Goal: Task Accomplishment & Management: Use online tool/utility

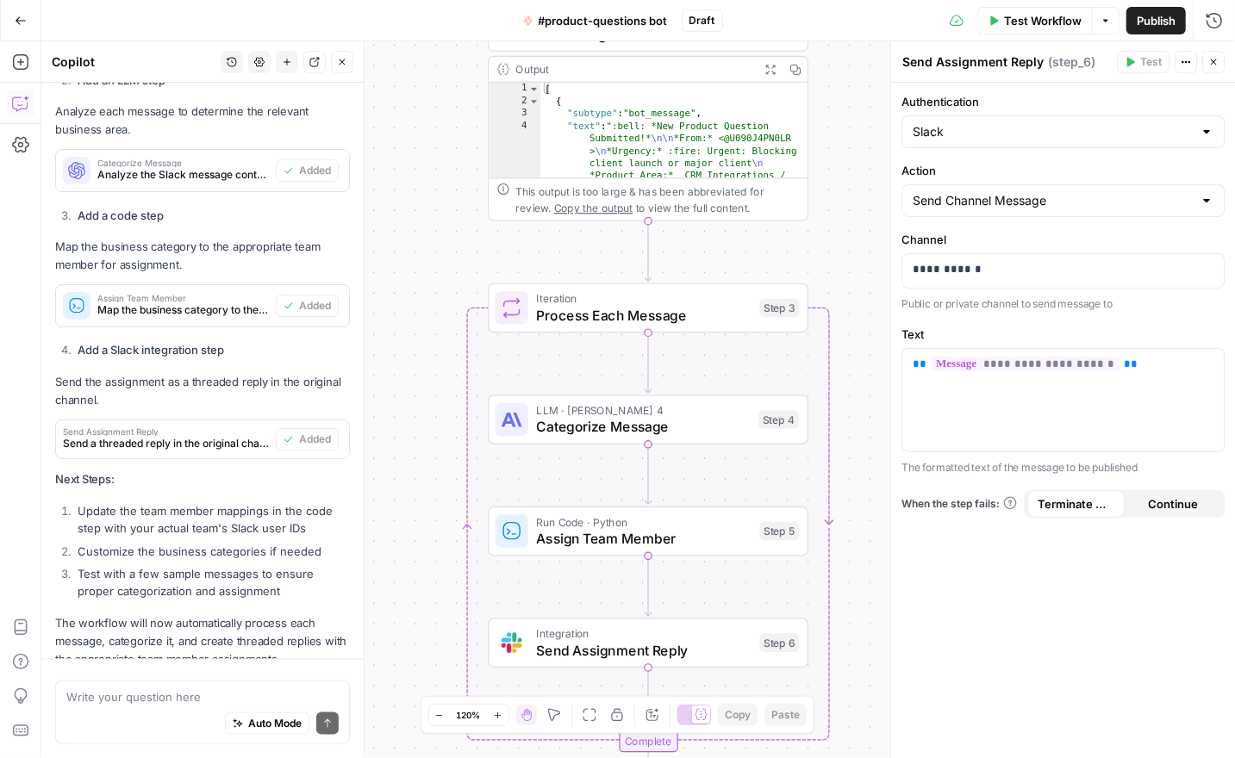
scroll to position [1123, 0]
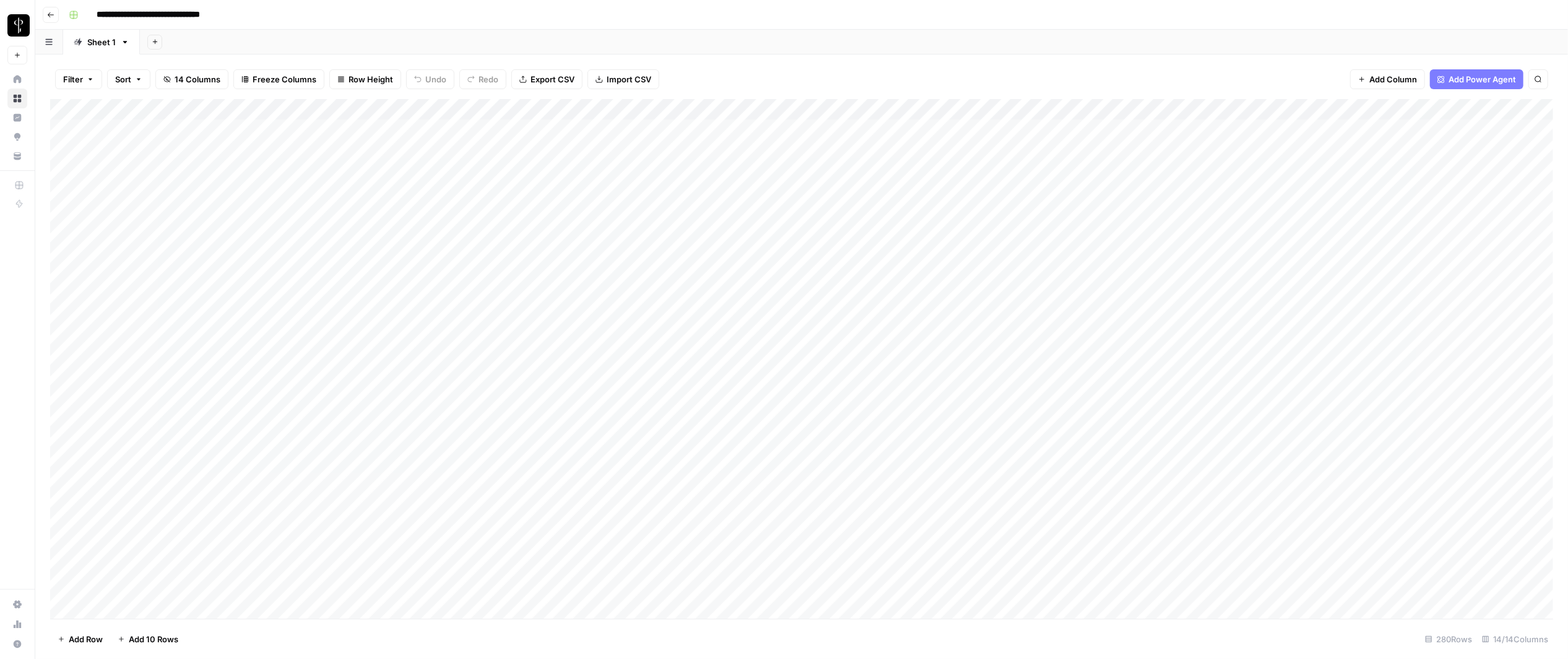
click at [600, 486] on div "Add Column" at bounding box center [802, 359] width 1503 height 520
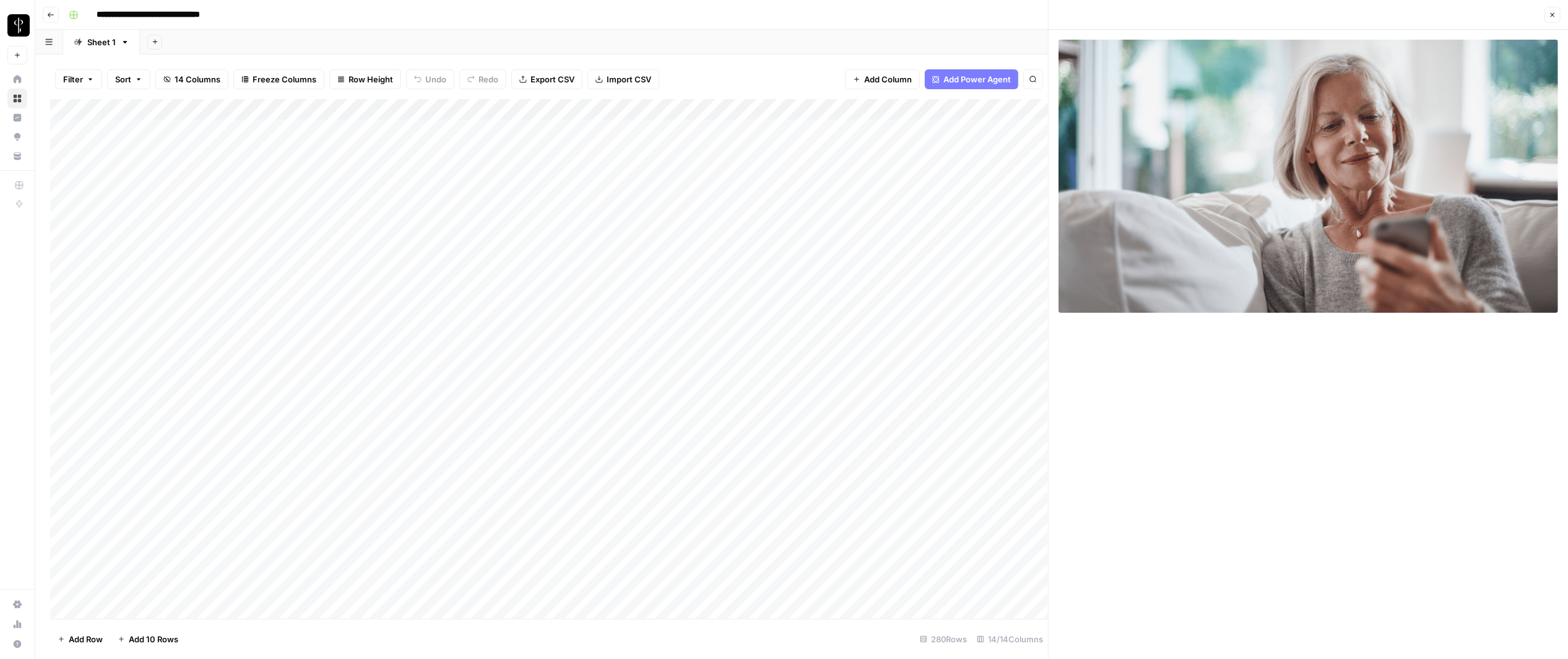
click at [1039, 13] on icon "button" at bounding box center [1552, 15] width 7 height 7
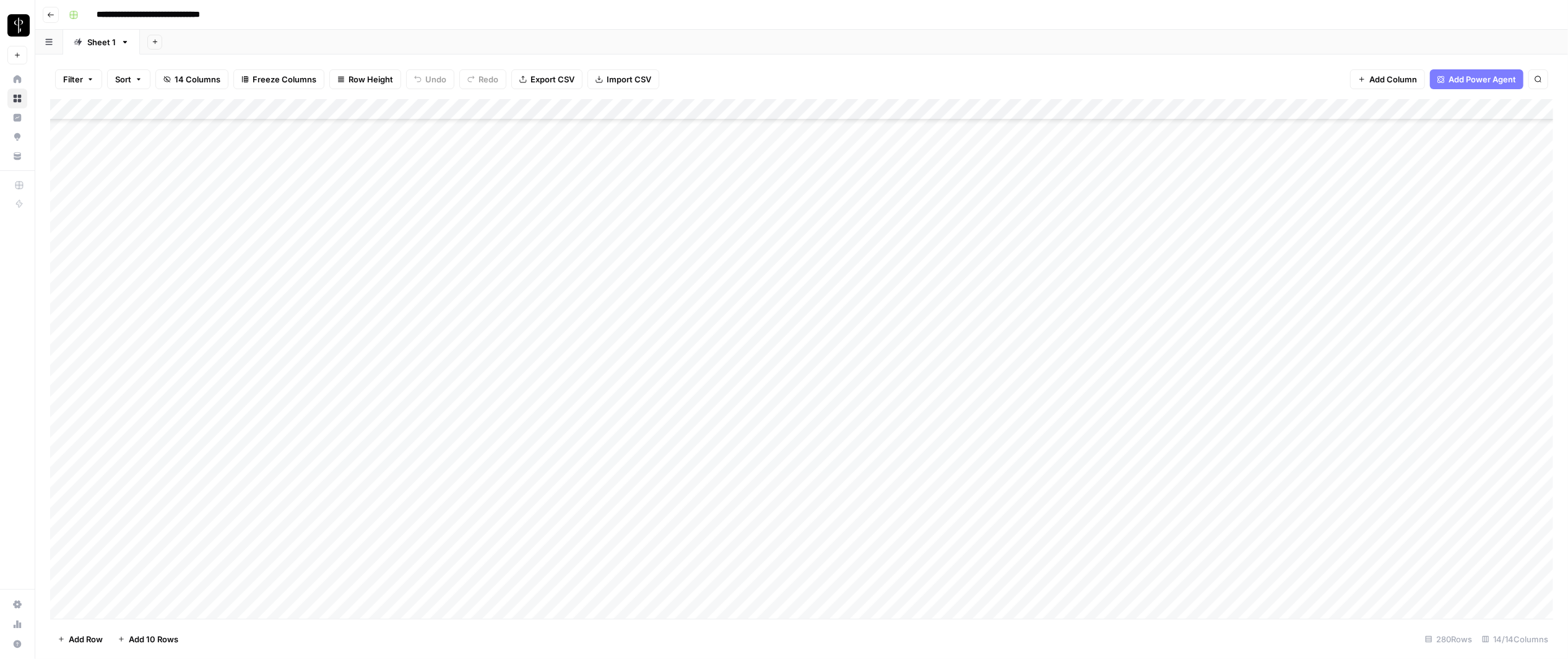
scroll to position [228, 0]
click at [602, 491] on div "Add Column" at bounding box center [802, 359] width 1503 height 520
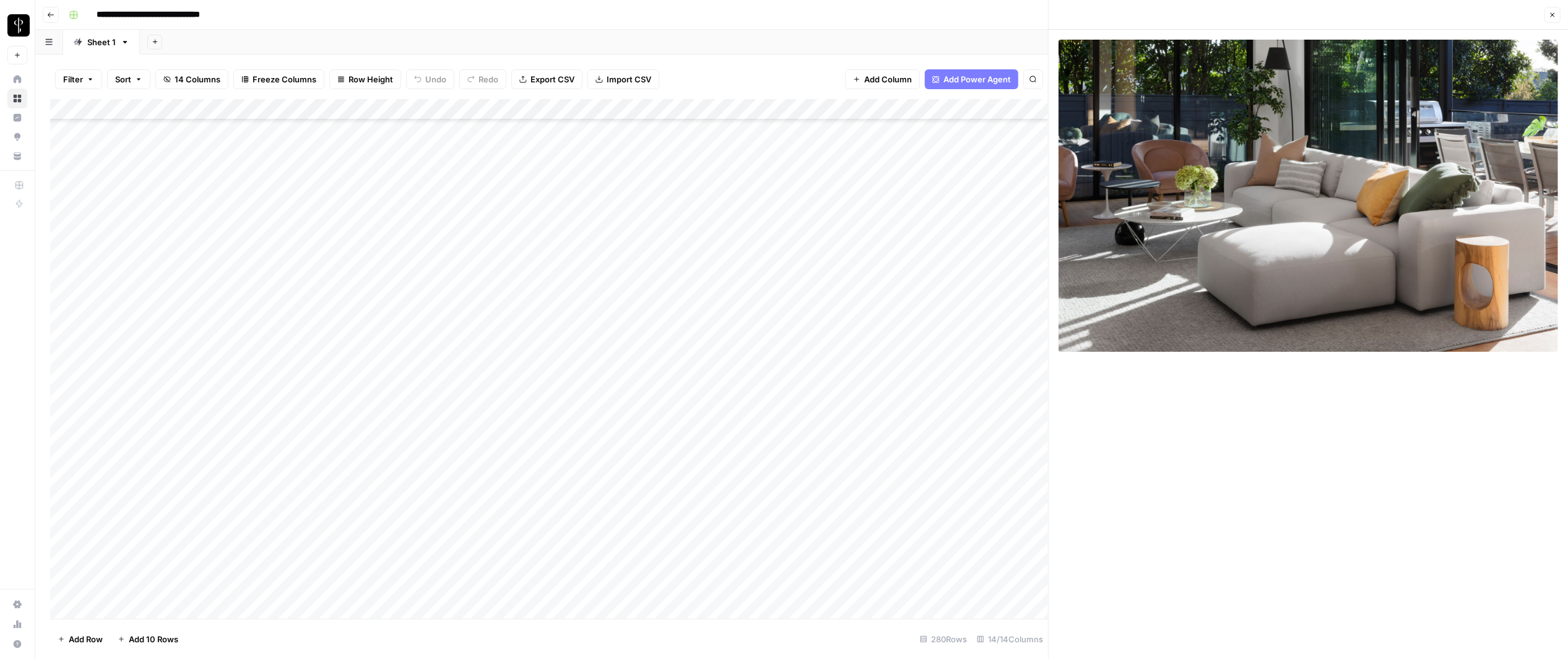
click at [1039, 13] on button "Close" at bounding box center [1552, 14] width 16 height 16
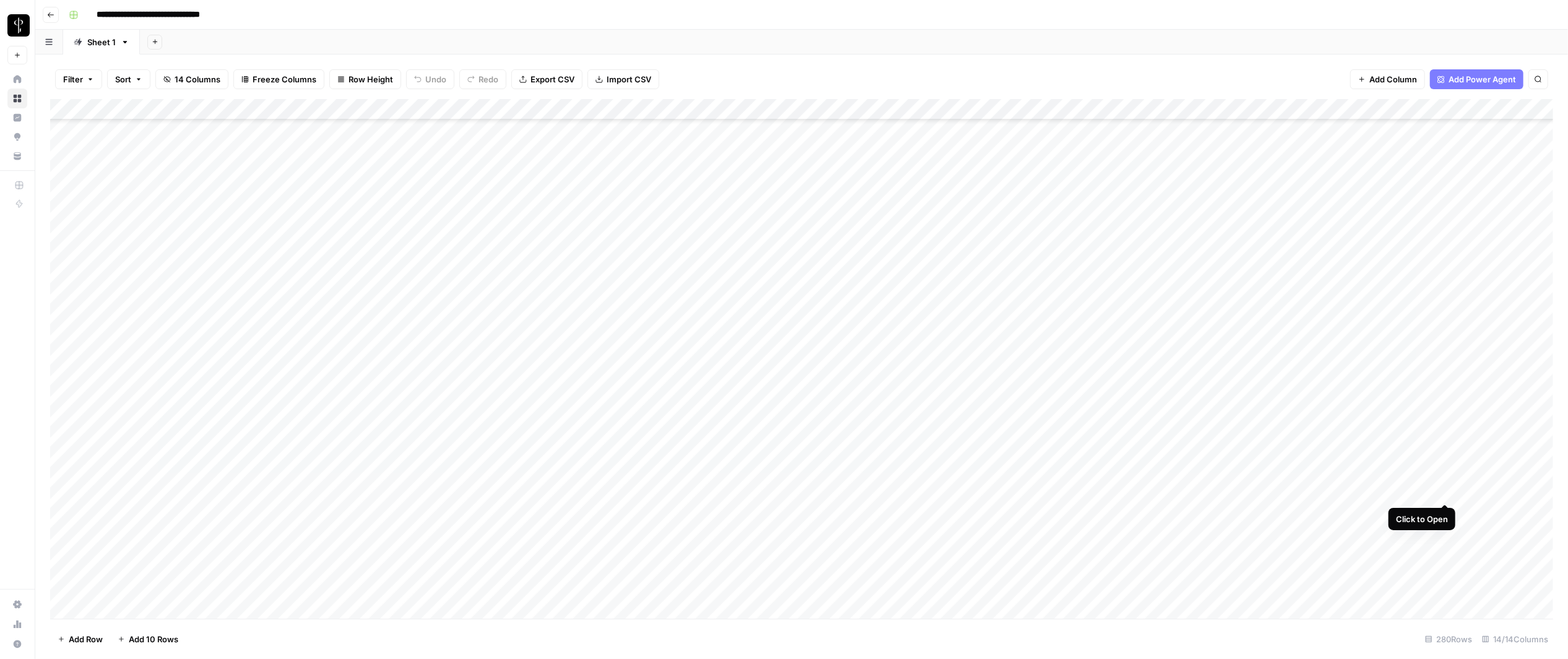
click at [1039, 489] on div "Add Column" at bounding box center [802, 359] width 1503 height 520
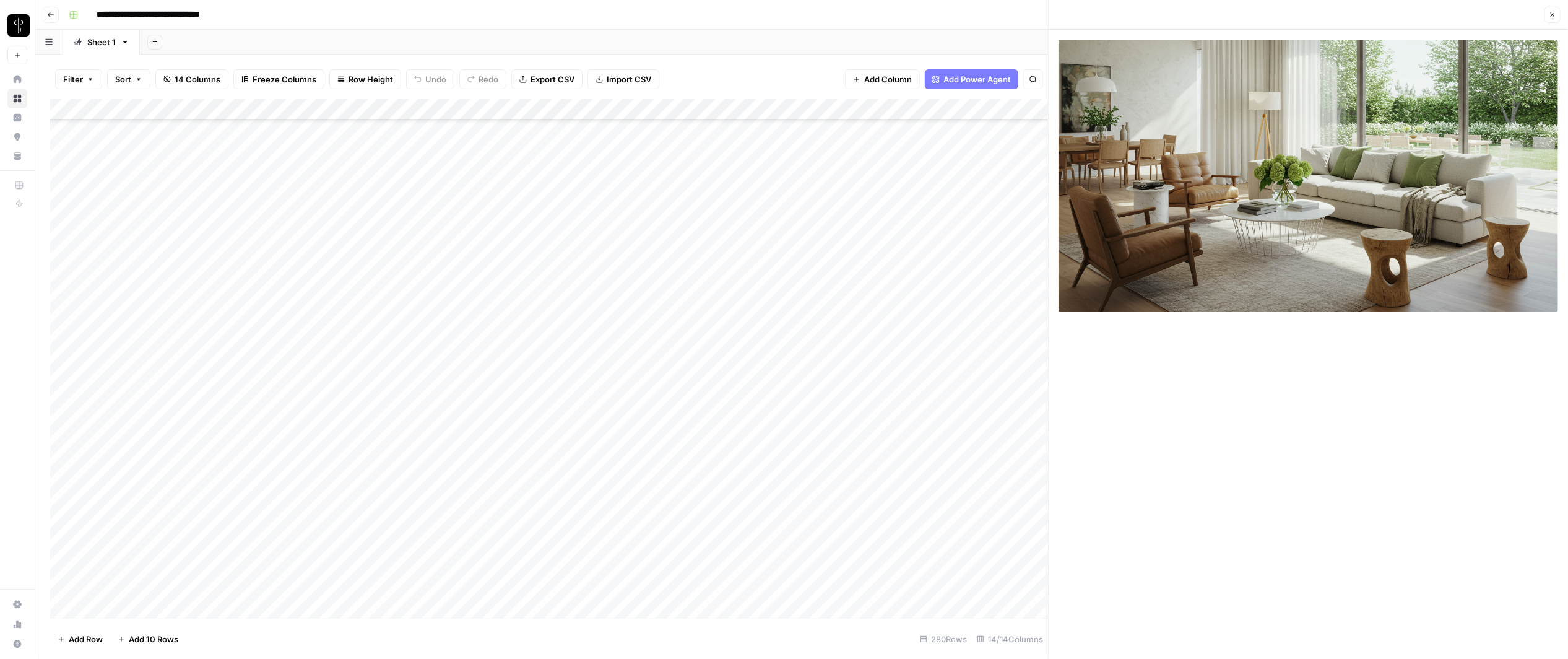
scroll to position [236, 0]
click at [603, 500] on div "Add Column" at bounding box center [549, 359] width 998 height 520
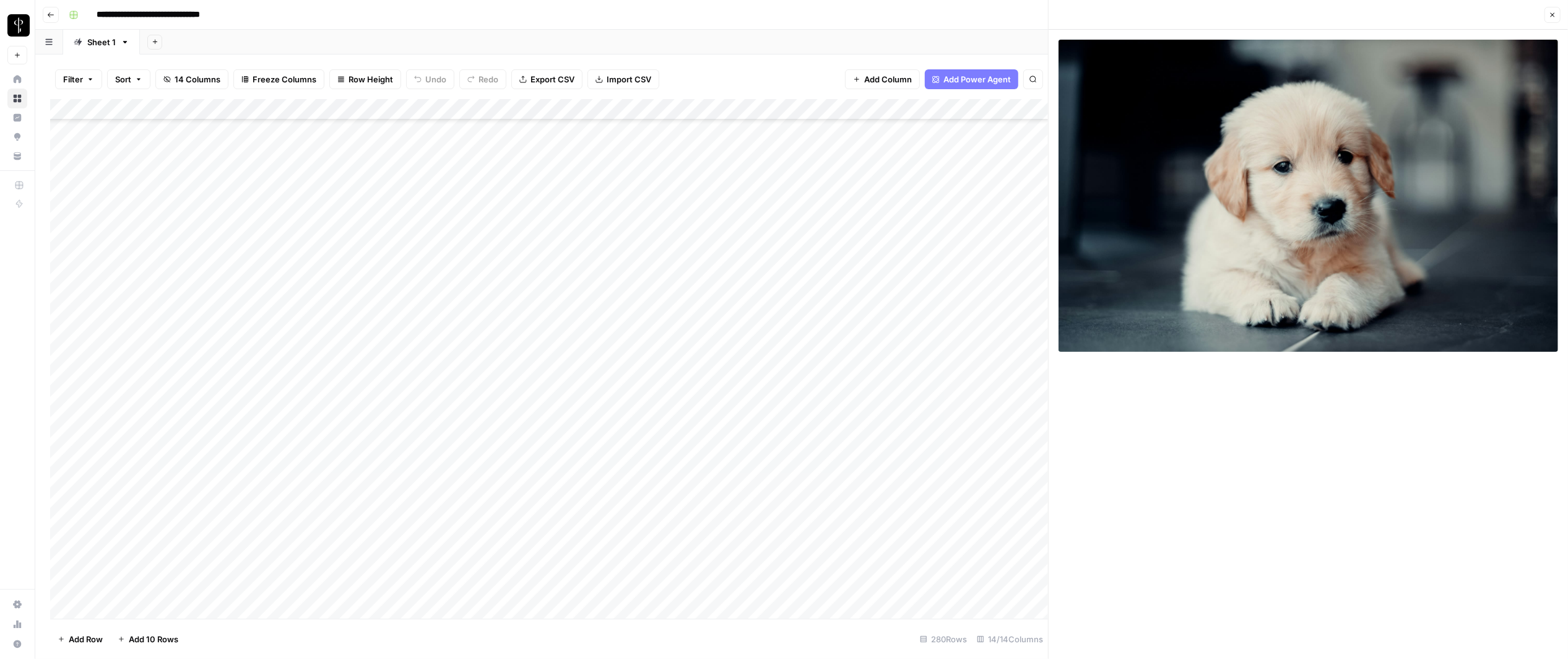
click at [1039, 10] on button "Close" at bounding box center [1552, 14] width 16 height 16
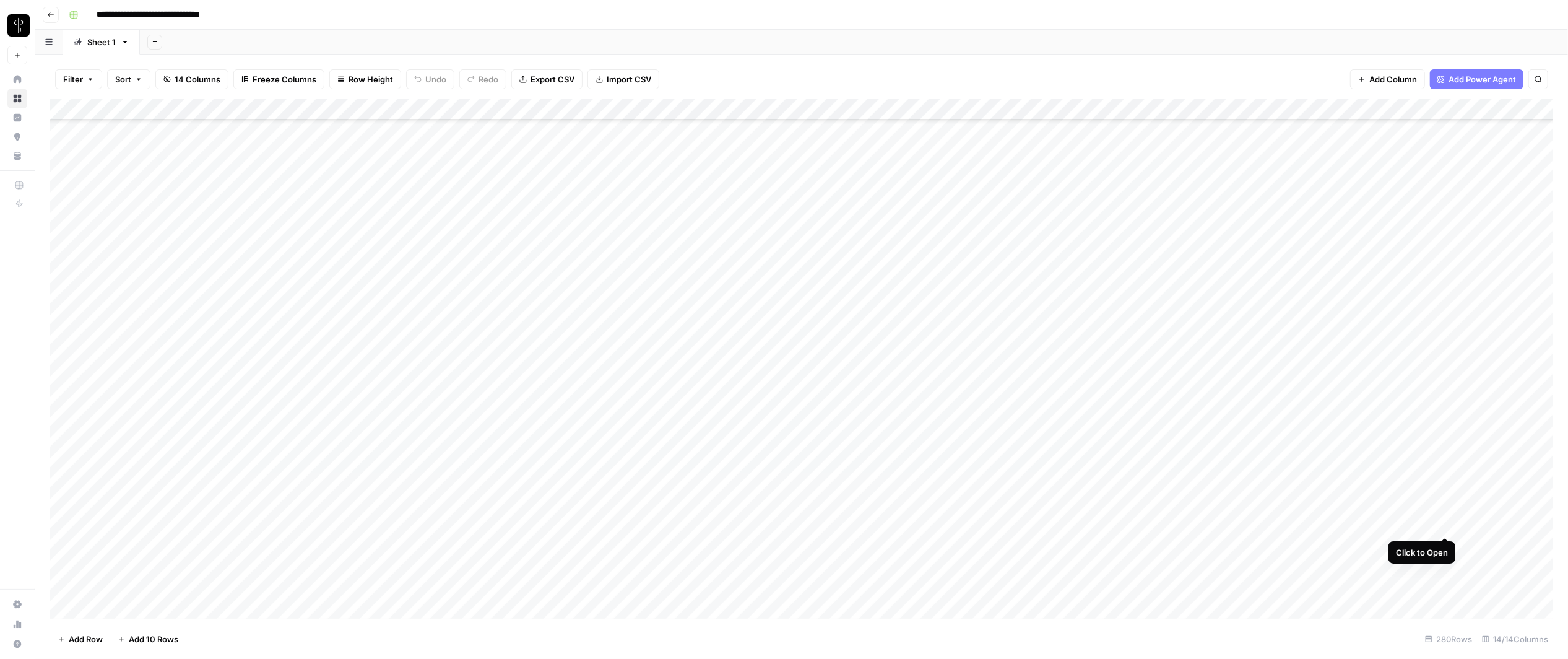
click at [1039, 500] on div "Add Column" at bounding box center [802, 359] width 1503 height 520
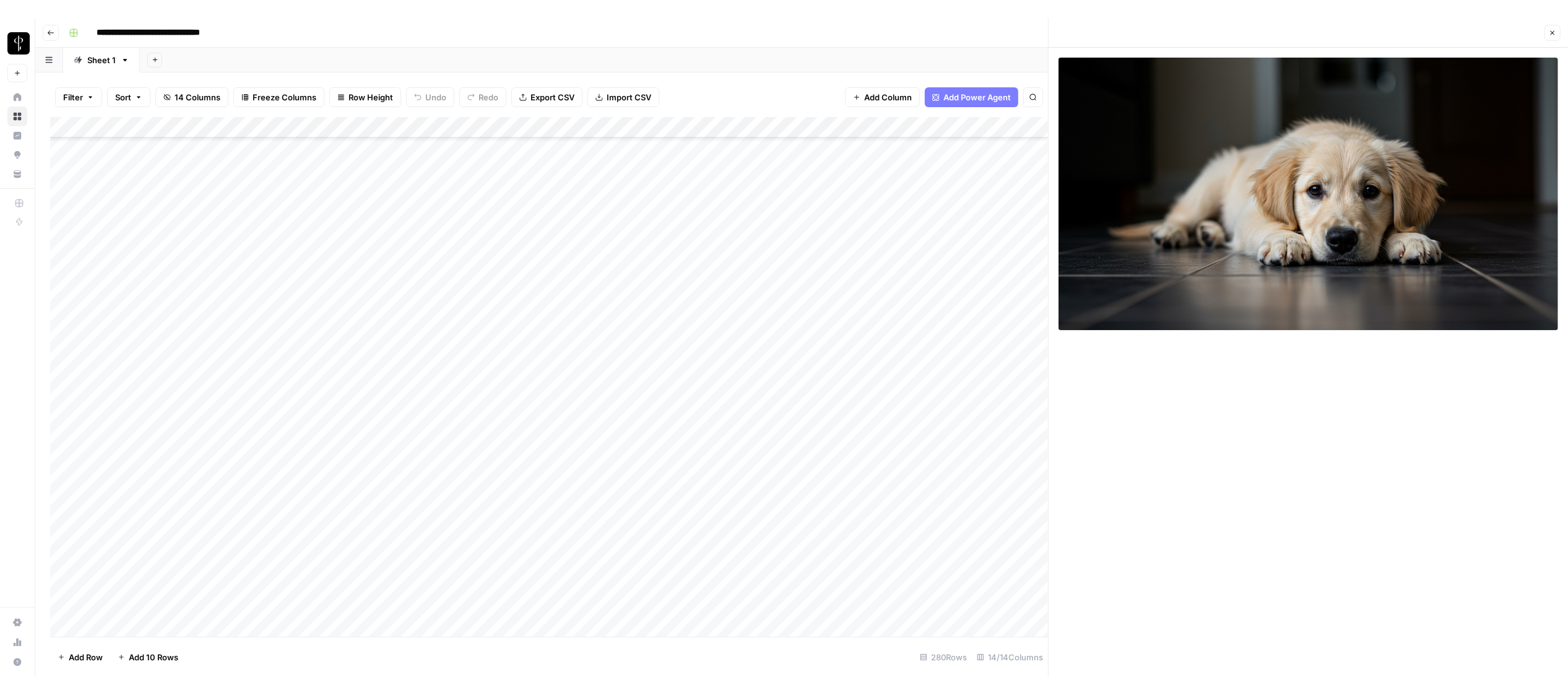
scroll to position [356, 0]
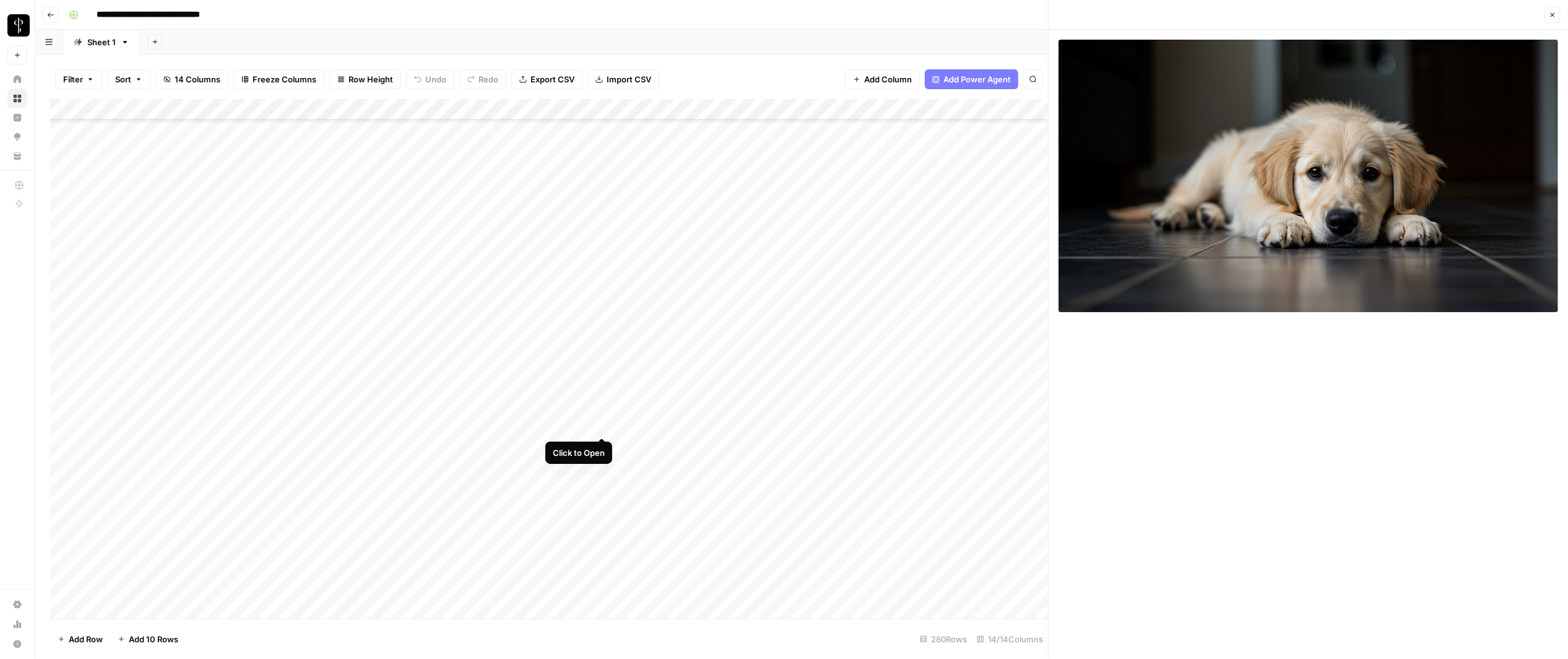
click at [606, 423] on div "Add Column" at bounding box center [549, 359] width 998 height 520
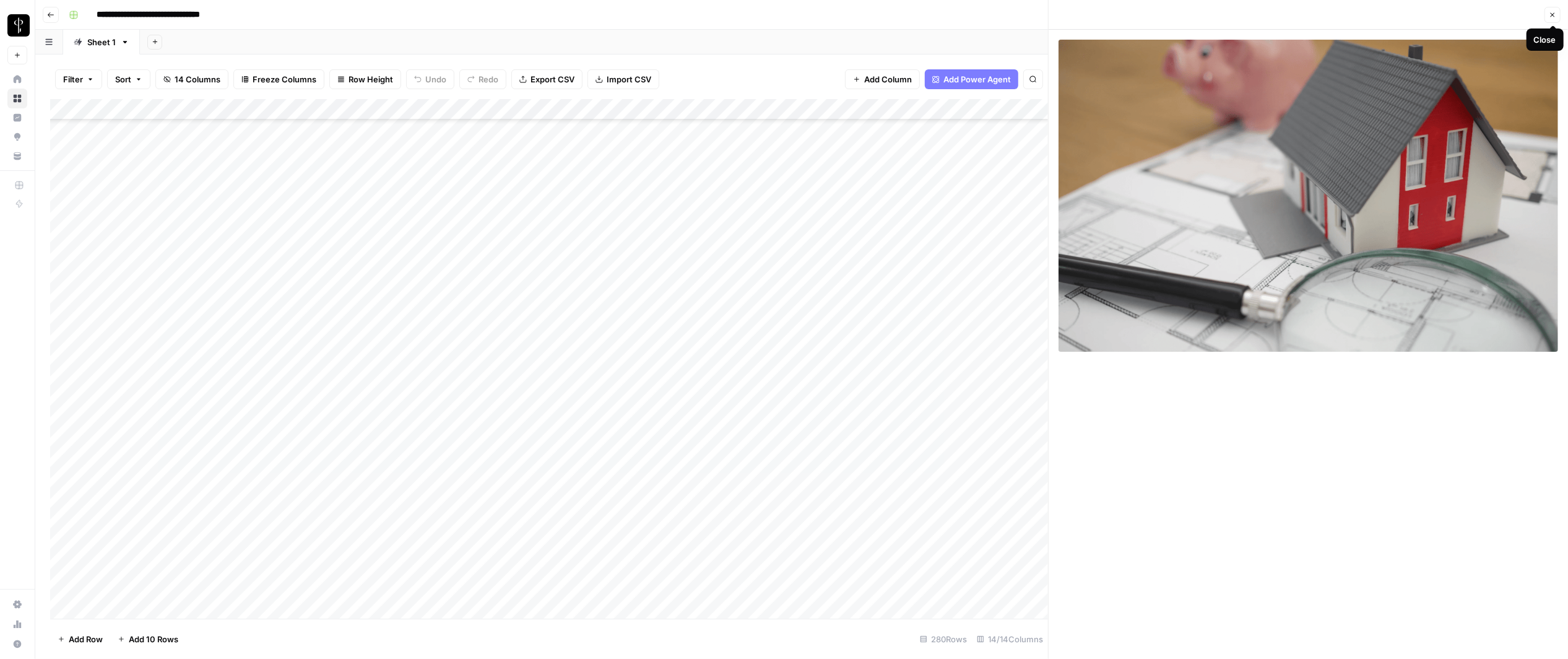
click at [1039, 13] on icon "button" at bounding box center [1552, 15] width 7 height 7
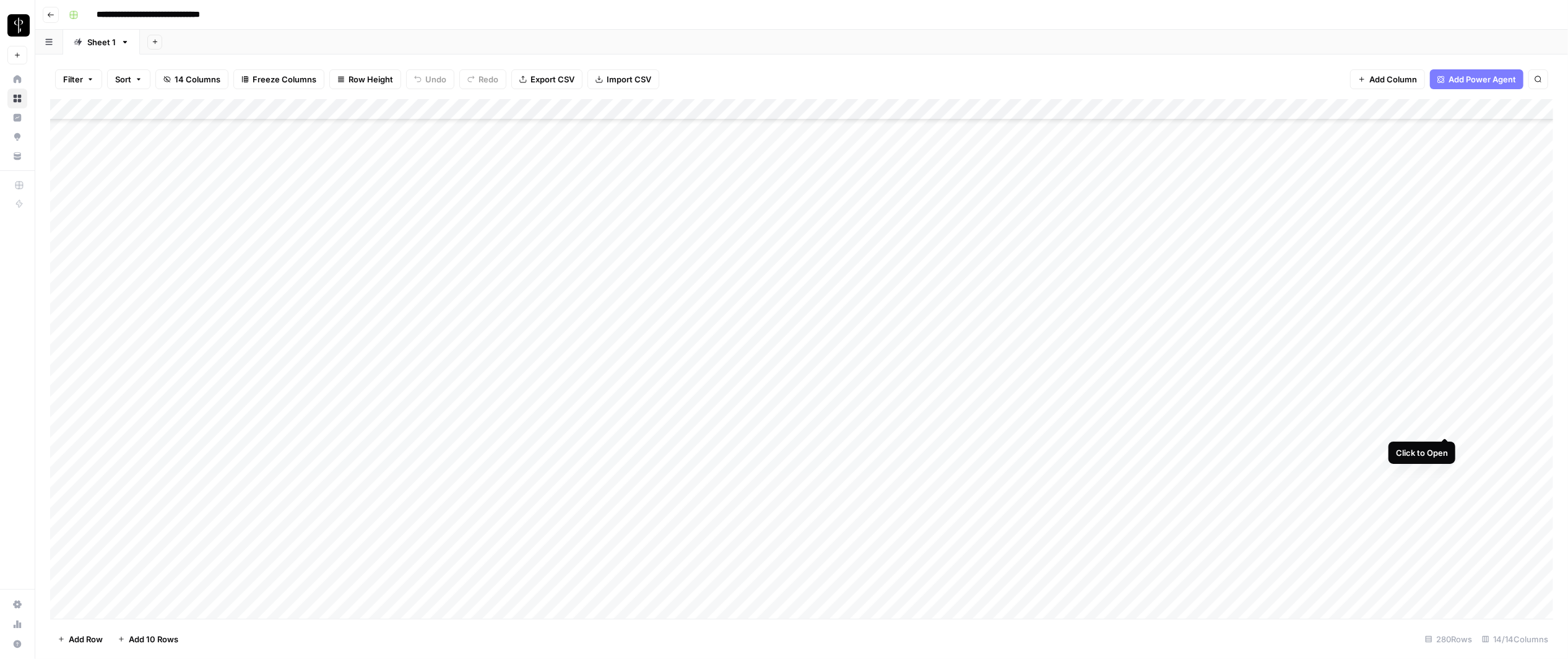
click at [1039, 428] on div "Add Column" at bounding box center [802, 359] width 1503 height 520
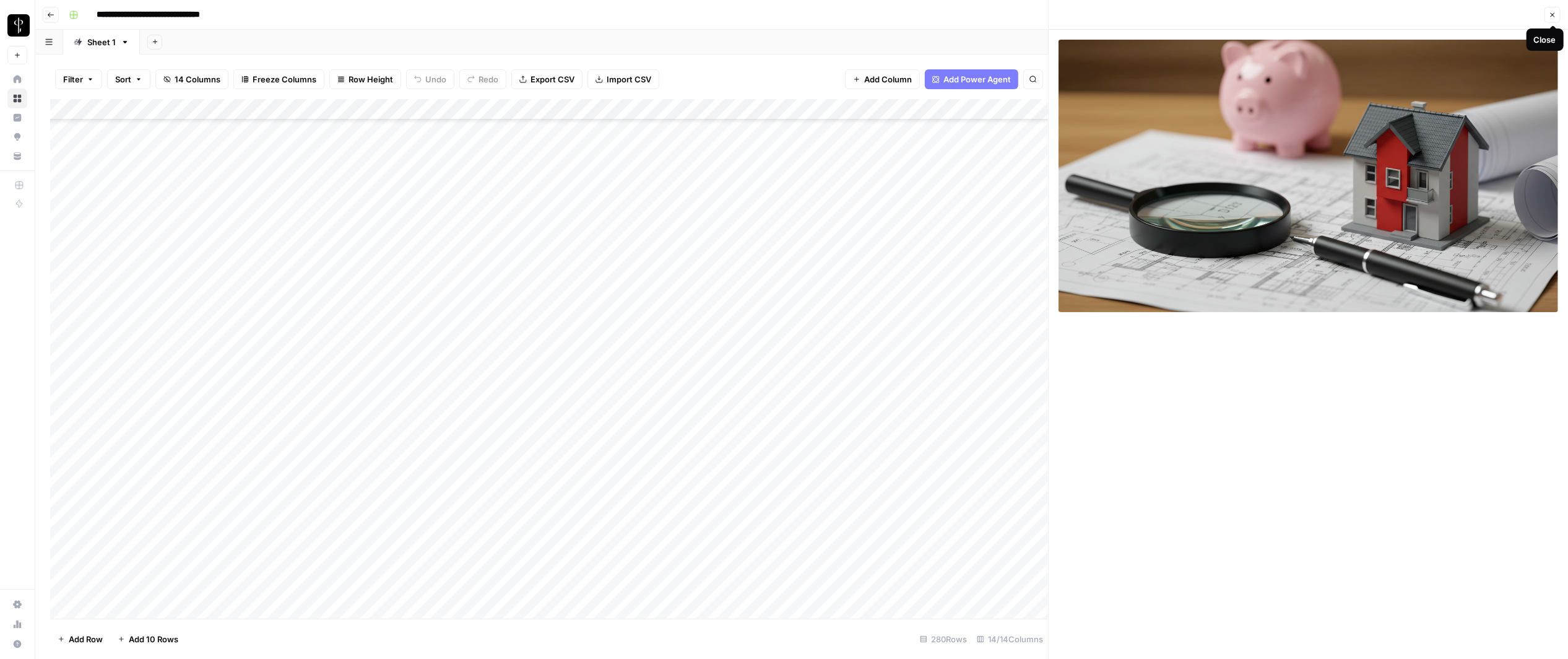
click at [1039, 19] on button "Close" at bounding box center [1552, 14] width 16 height 16
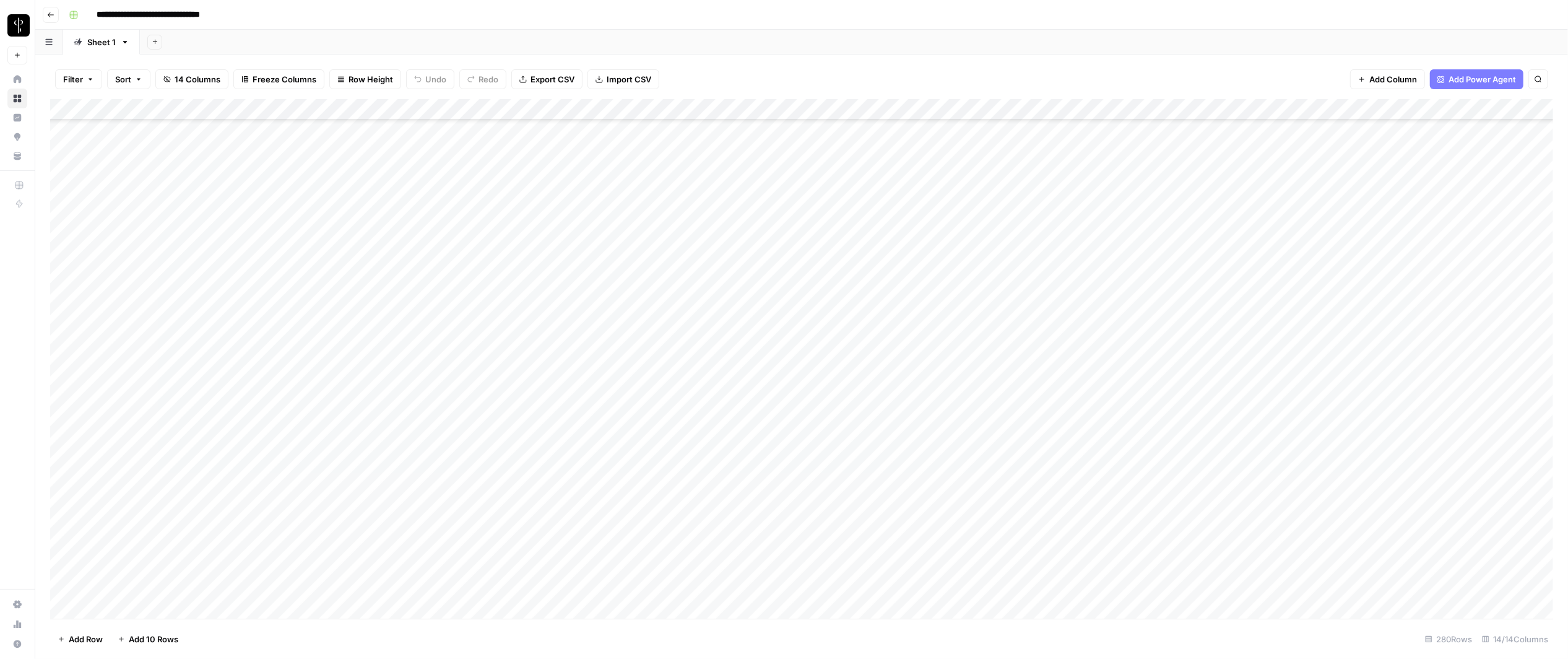
click at [606, 500] on div "Add Column" at bounding box center [802, 359] width 1503 height 520
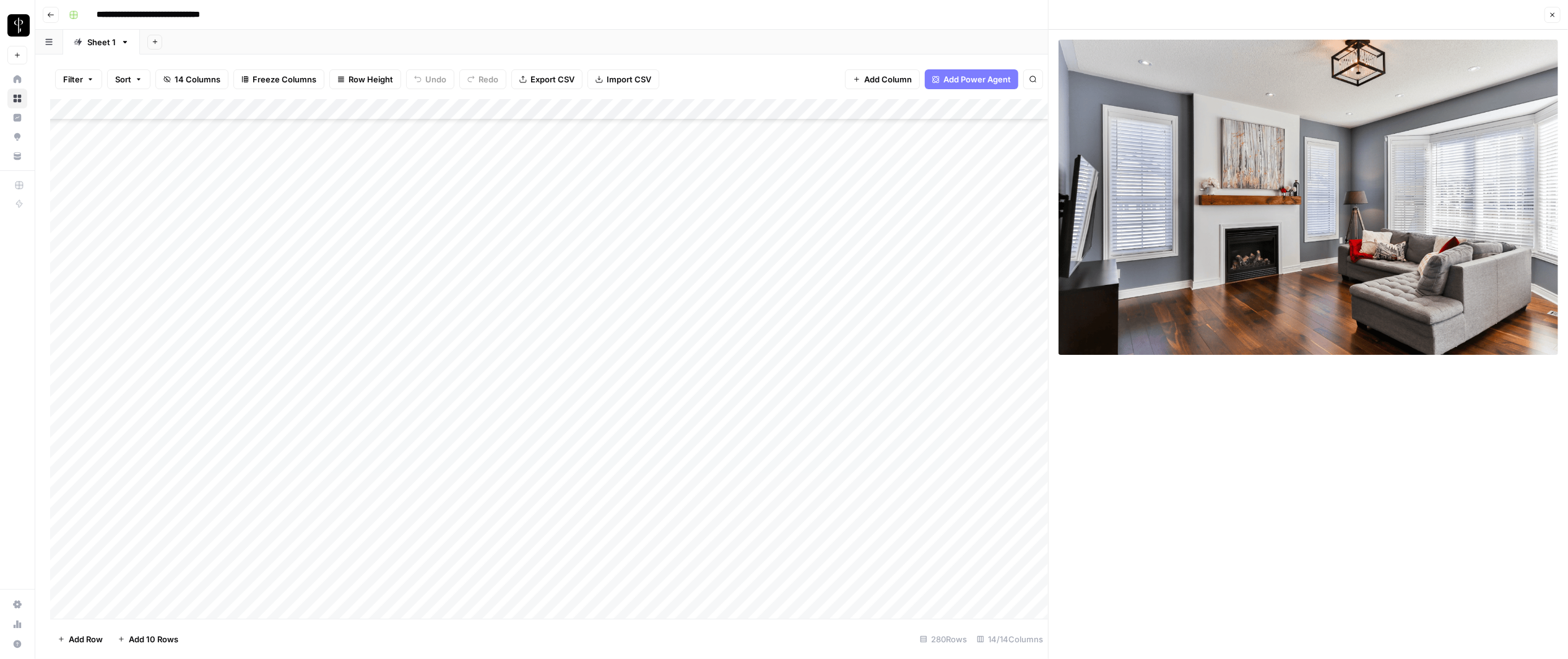
click at [1039, 12] on button "Close" at bounding box center [1552, 14] width 16 height 16
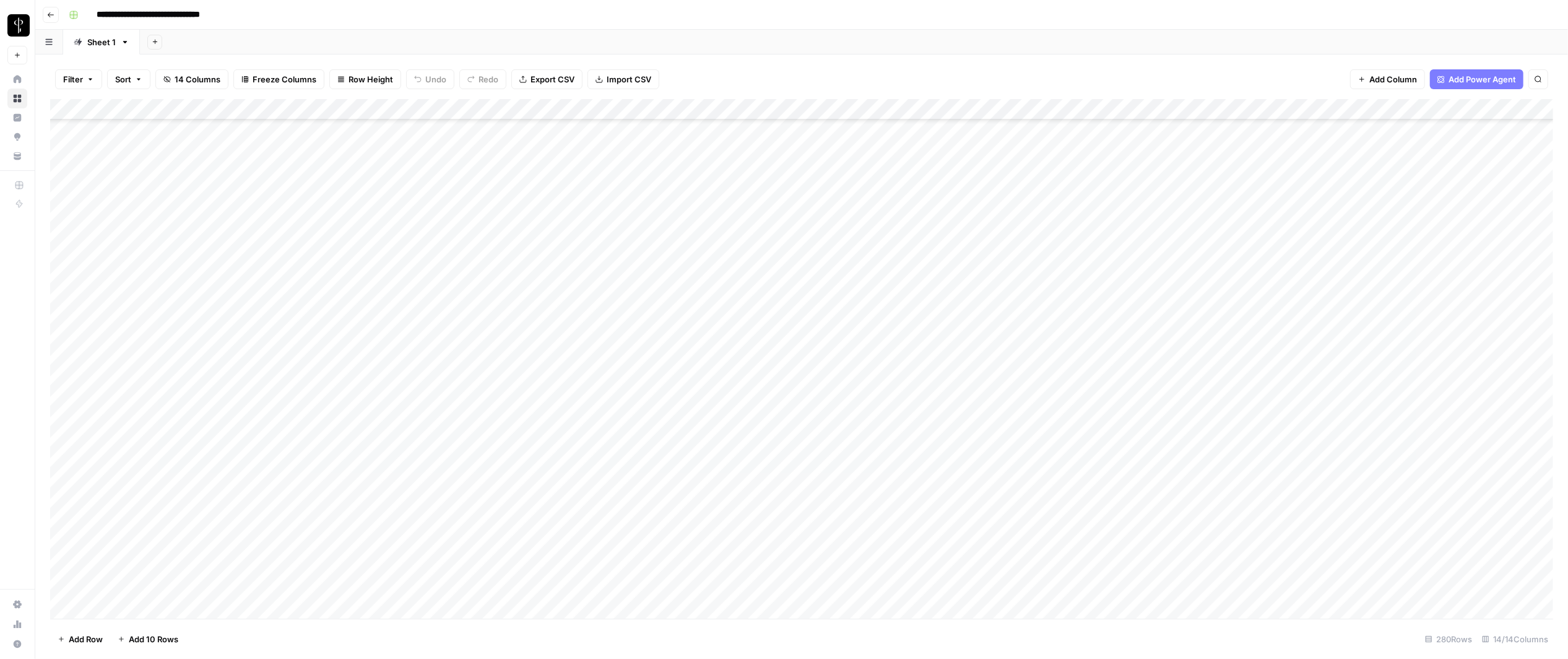
click at [1039, 500] on div "Add Column" at bounding box center [802, 359] width 1503 height 520
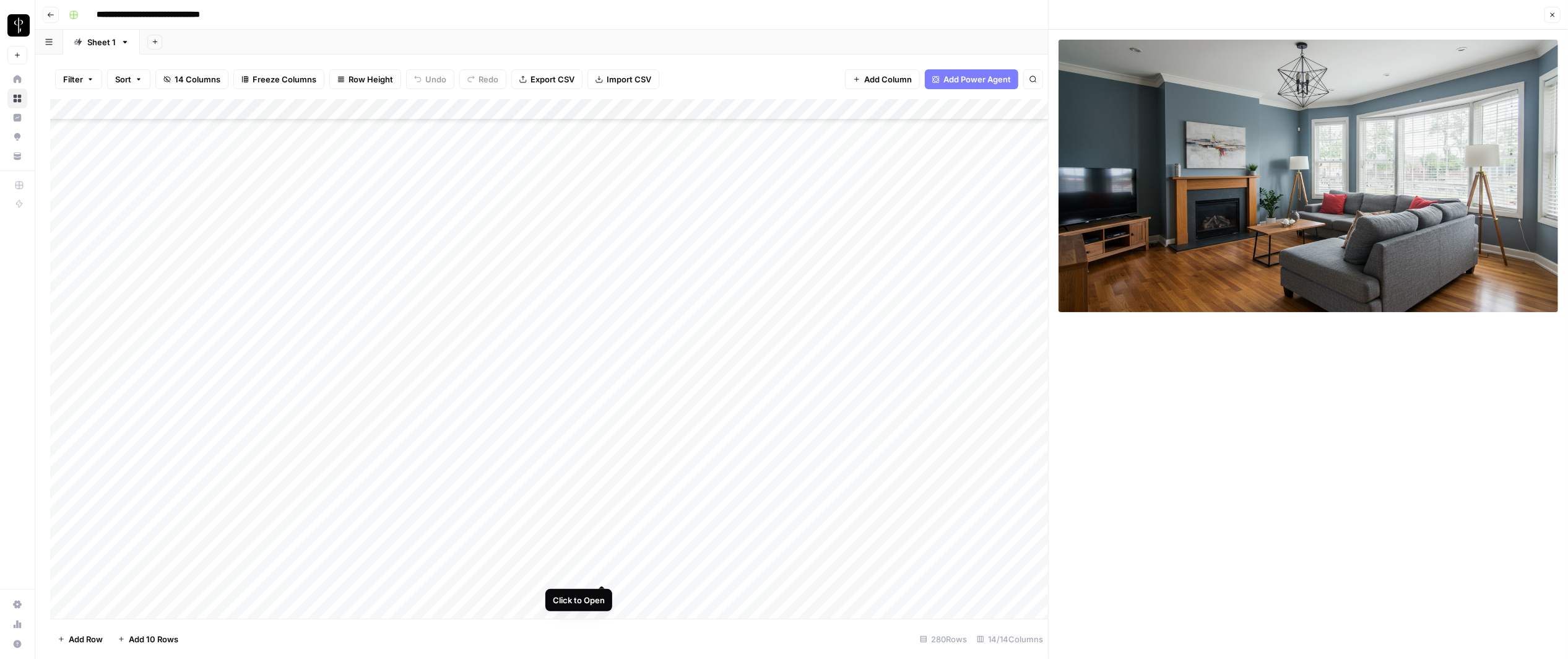
click at [603, 500] on div "Add Column" at bounding box center [549, 359] width 998 height 520
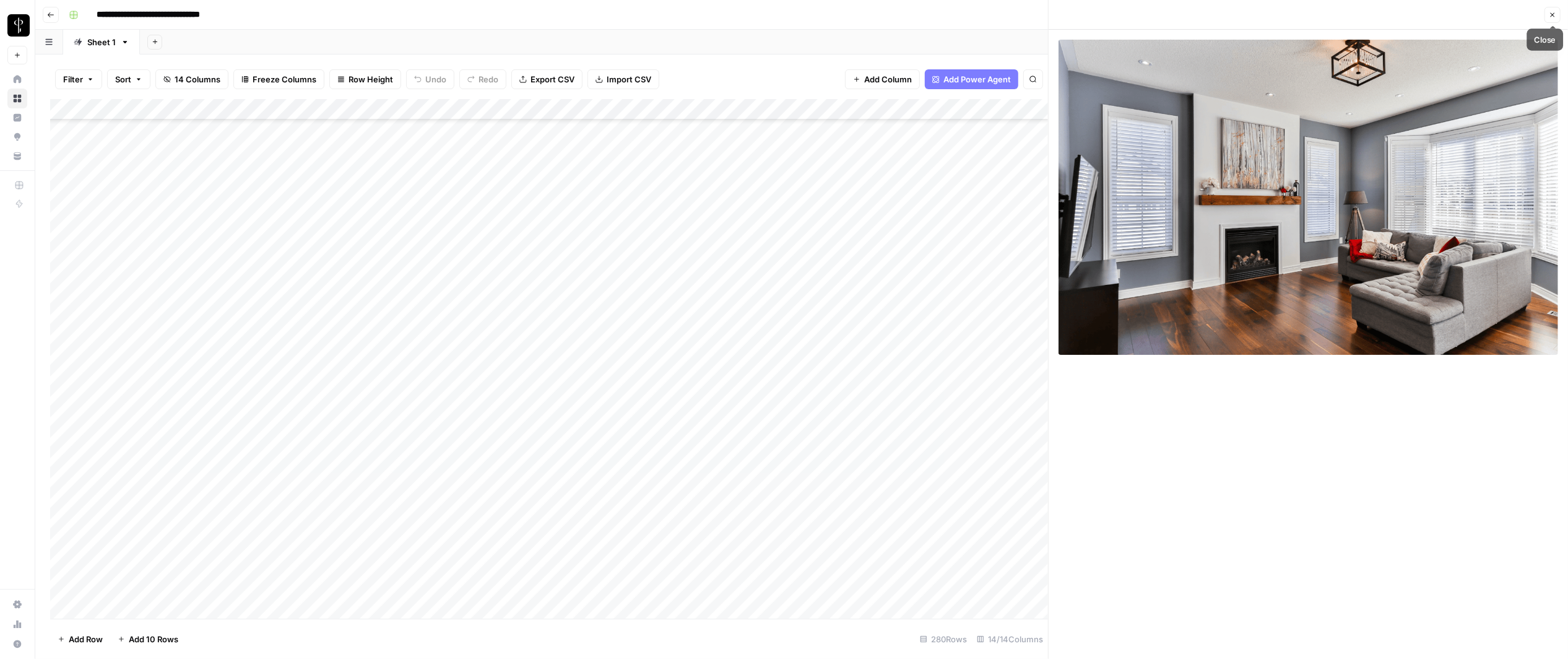
click at [1039, 15] on button "Close" at bounding box center [1552, 14] width 16 height 16
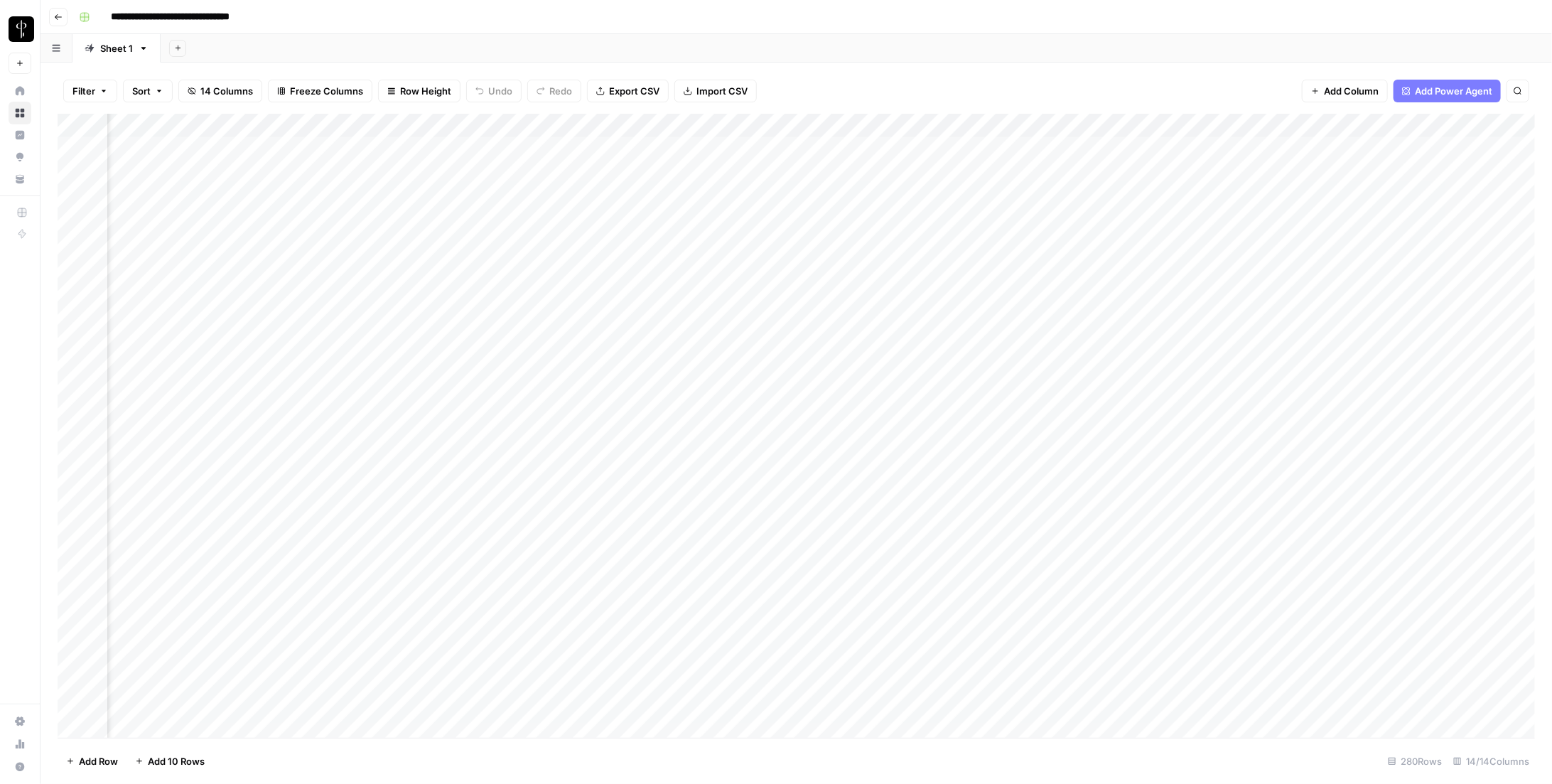
scroll to position [0, 366]
click at [281, 143] on div "Add Column" at bounding box center [797, 425] width 1478 height 624
click at [281, 143] on body "**********" at bounding box center [776, 392] width 1552 height 784
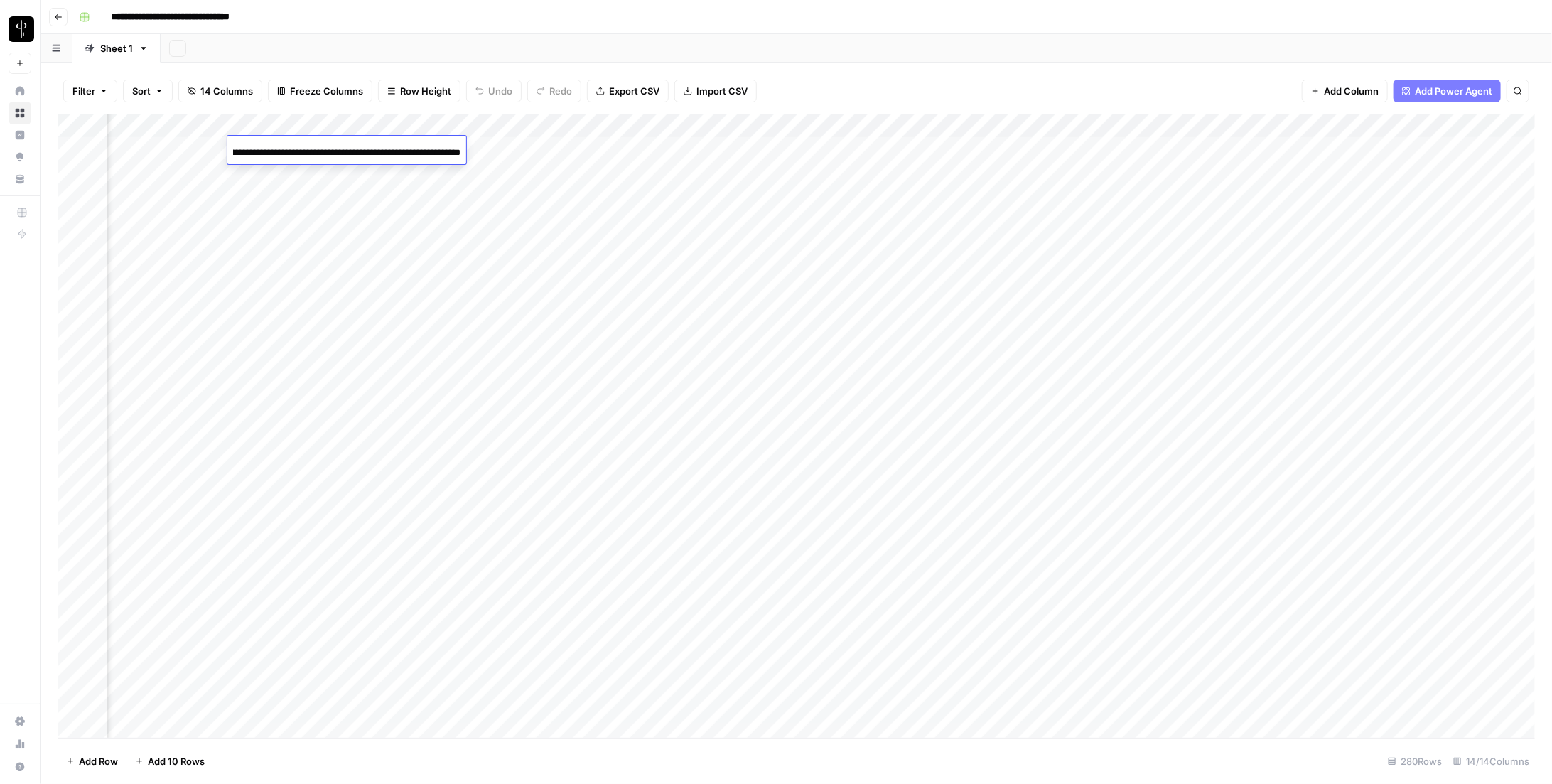
click at [281, 144] on input "**********" at bounding box center [347, 153] width 228 height 17
click at [177, 172] on div "Add Column" at bounding box center [797, 425] width 1478 height 624
click at [285, 218] on div "Add Column" at bounding box center [797, 425] width 1478 height 624
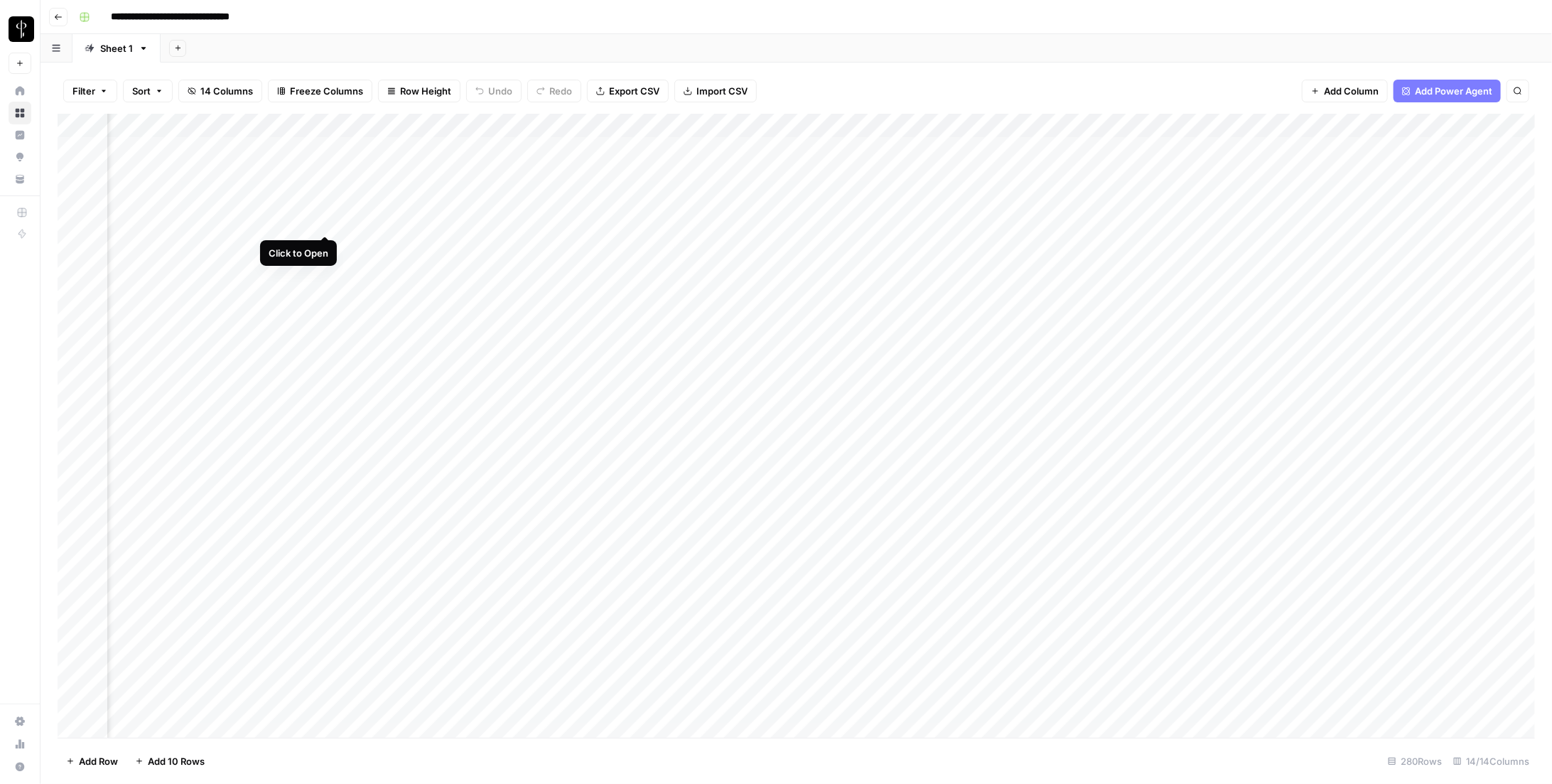
click at [327, 220] on div "Add Column" at bounding box center [797, 425] width 1478 height 624
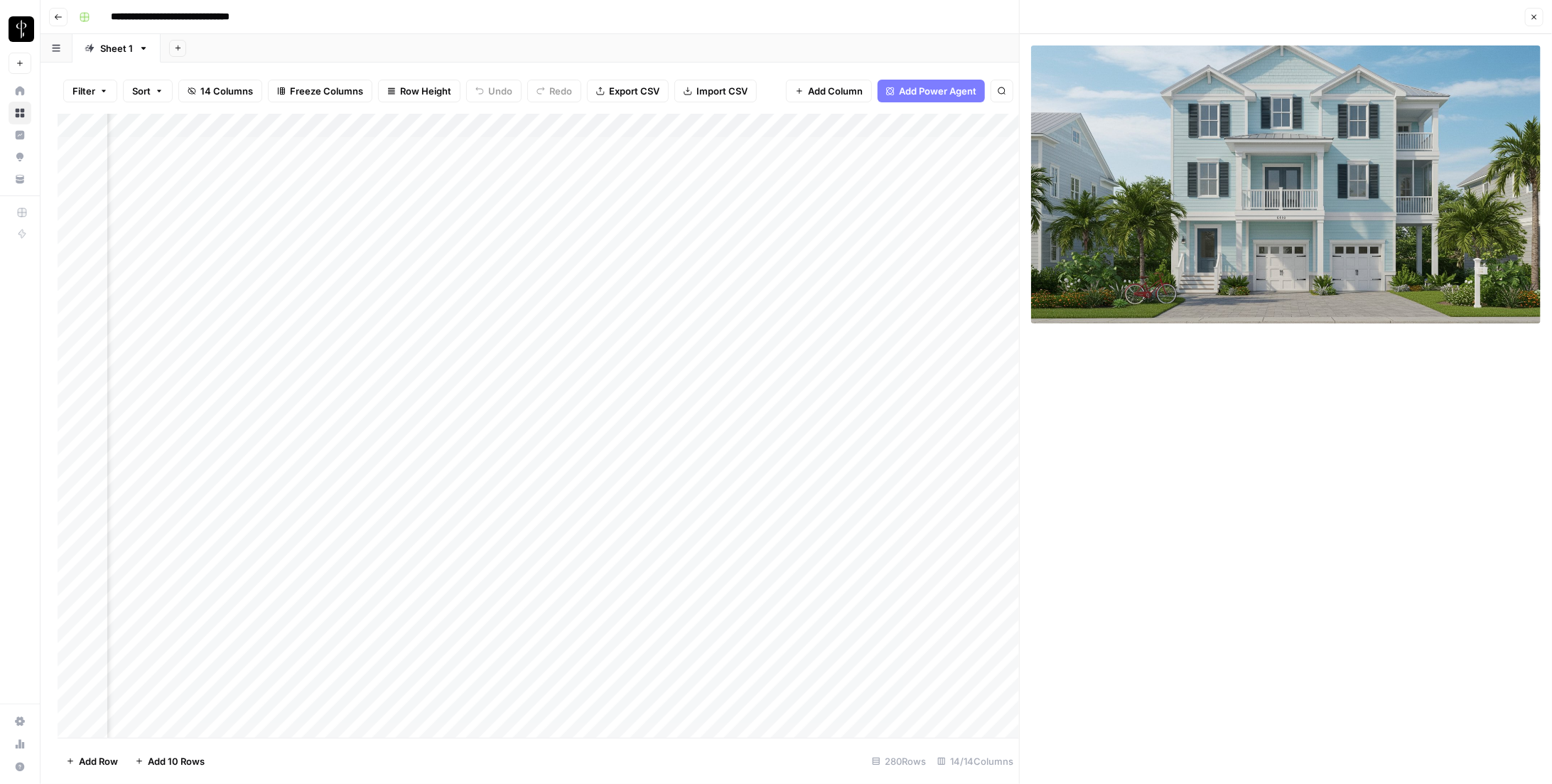
click at [327, 220] on div "Add Column" at bounding box center [538, 425] width 962 height 624
click at [720, 16] on header "Close" at bounding box center [1286, 16] width 532 height 34
click at [720, 17] on icon "button" at bounding box center [1534, 17] width 8 height 8
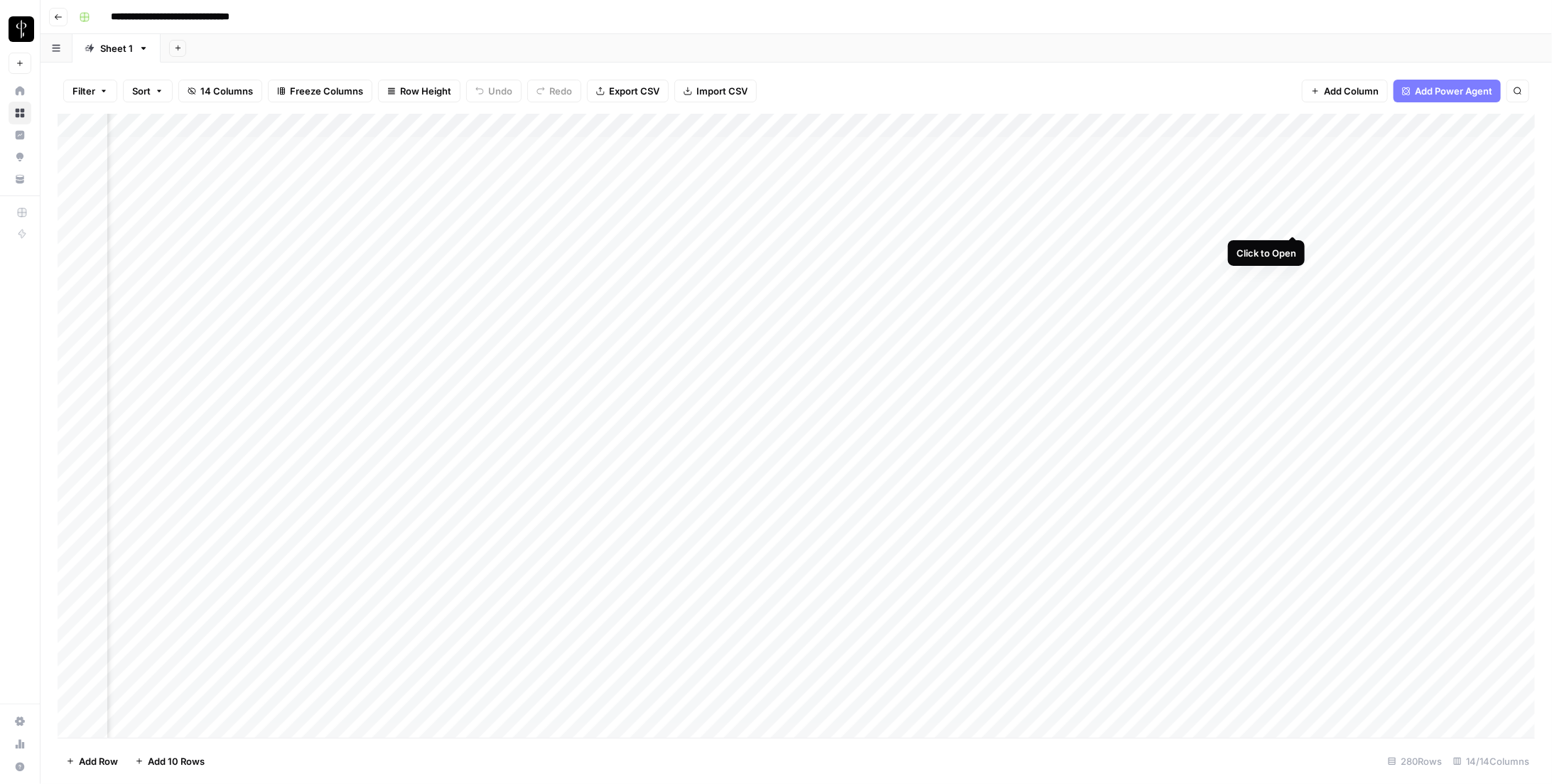
click at [720, 220] on div "Add Column" at bounding box center [797, 425] width 1478 height 624
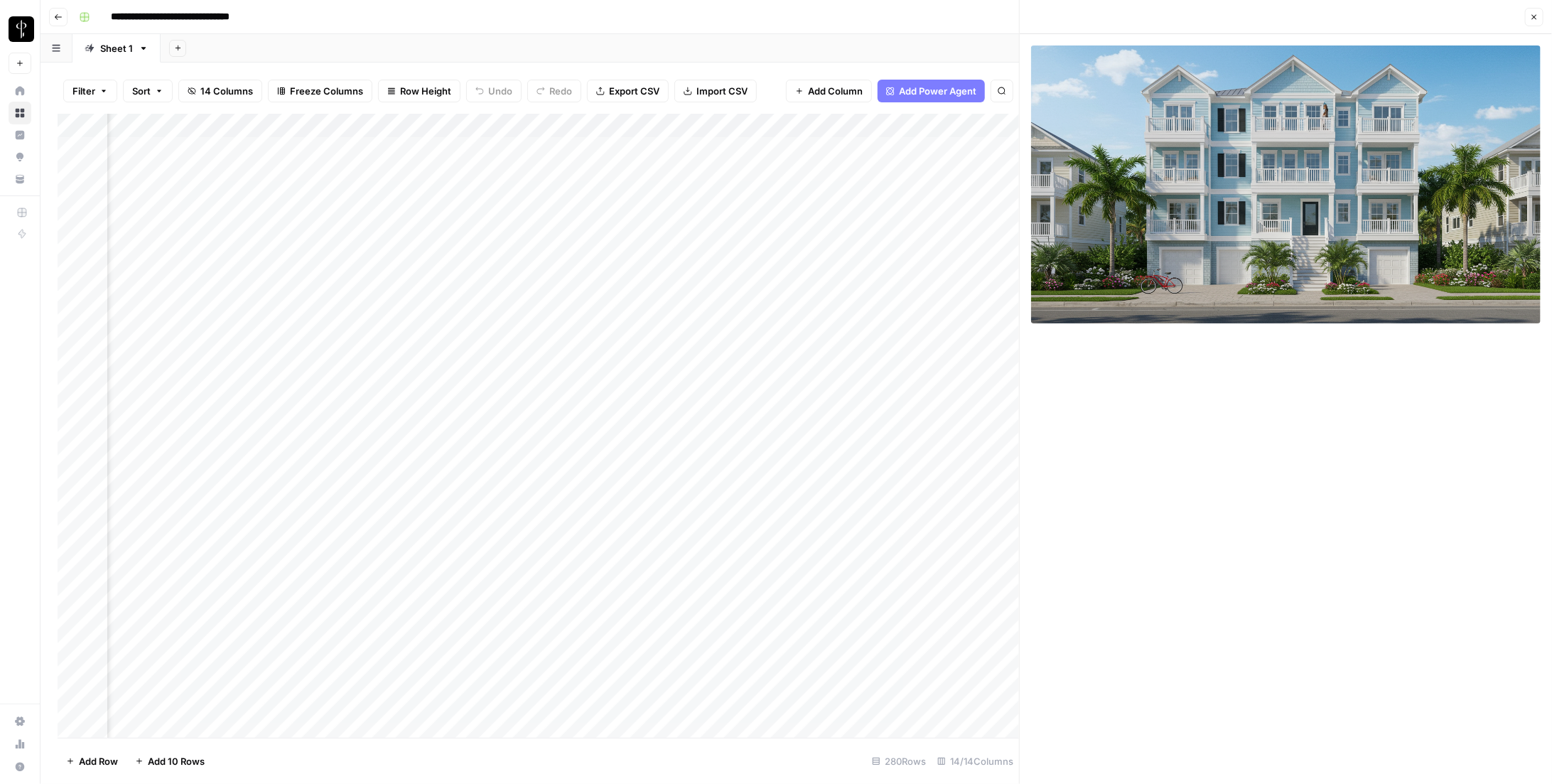
click at [720, 14] on icon "button" at bounding box center [1534, 17] width 8 height 8
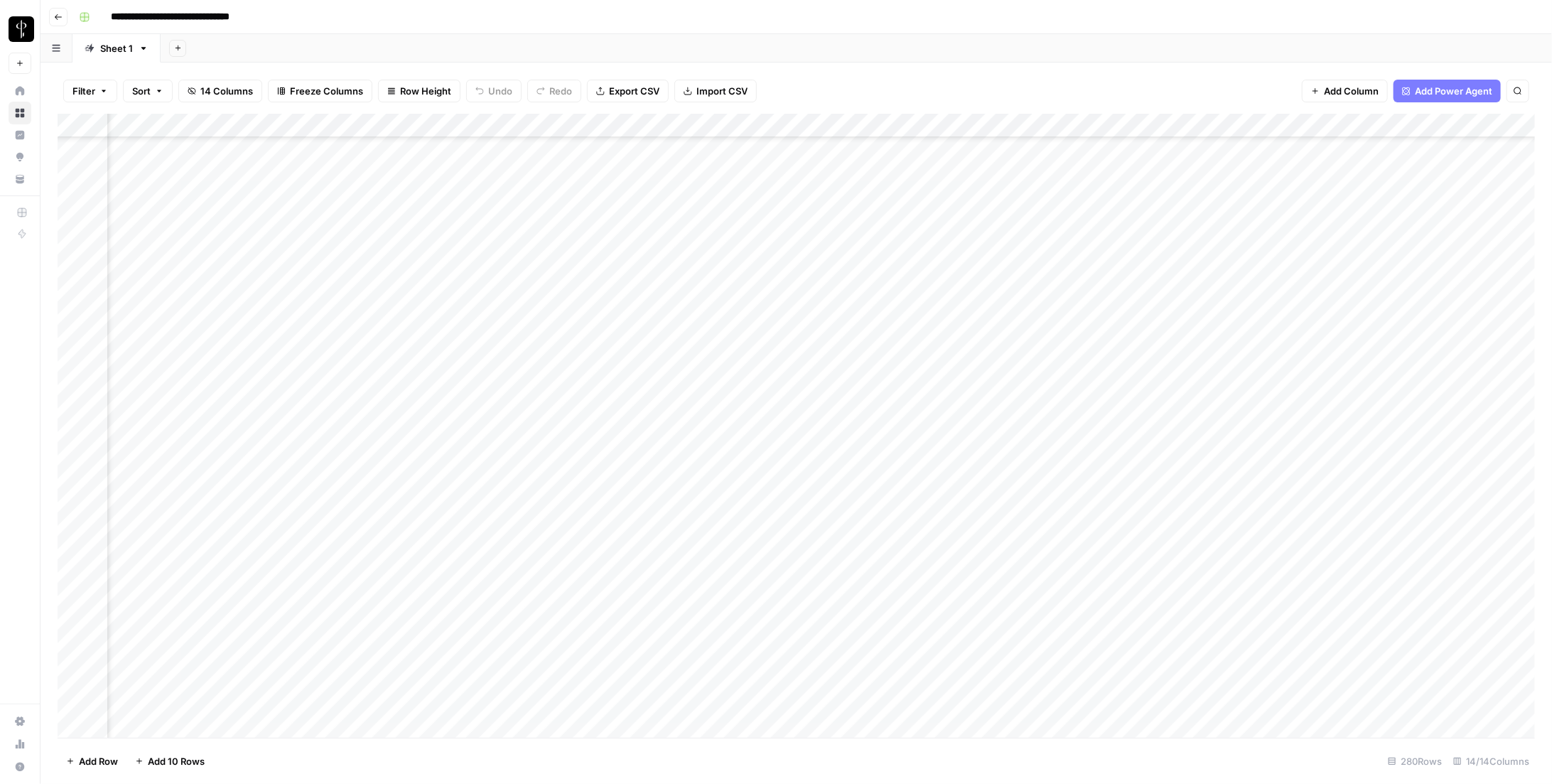
scroll to position [226, 366]
click at [285, 599] on div "Add Column" at bounding box center [797, 425] width 1478 height 624
click at [321, 596] on div "Add Column" at bounding box center [797, 425] width 1478 height 624
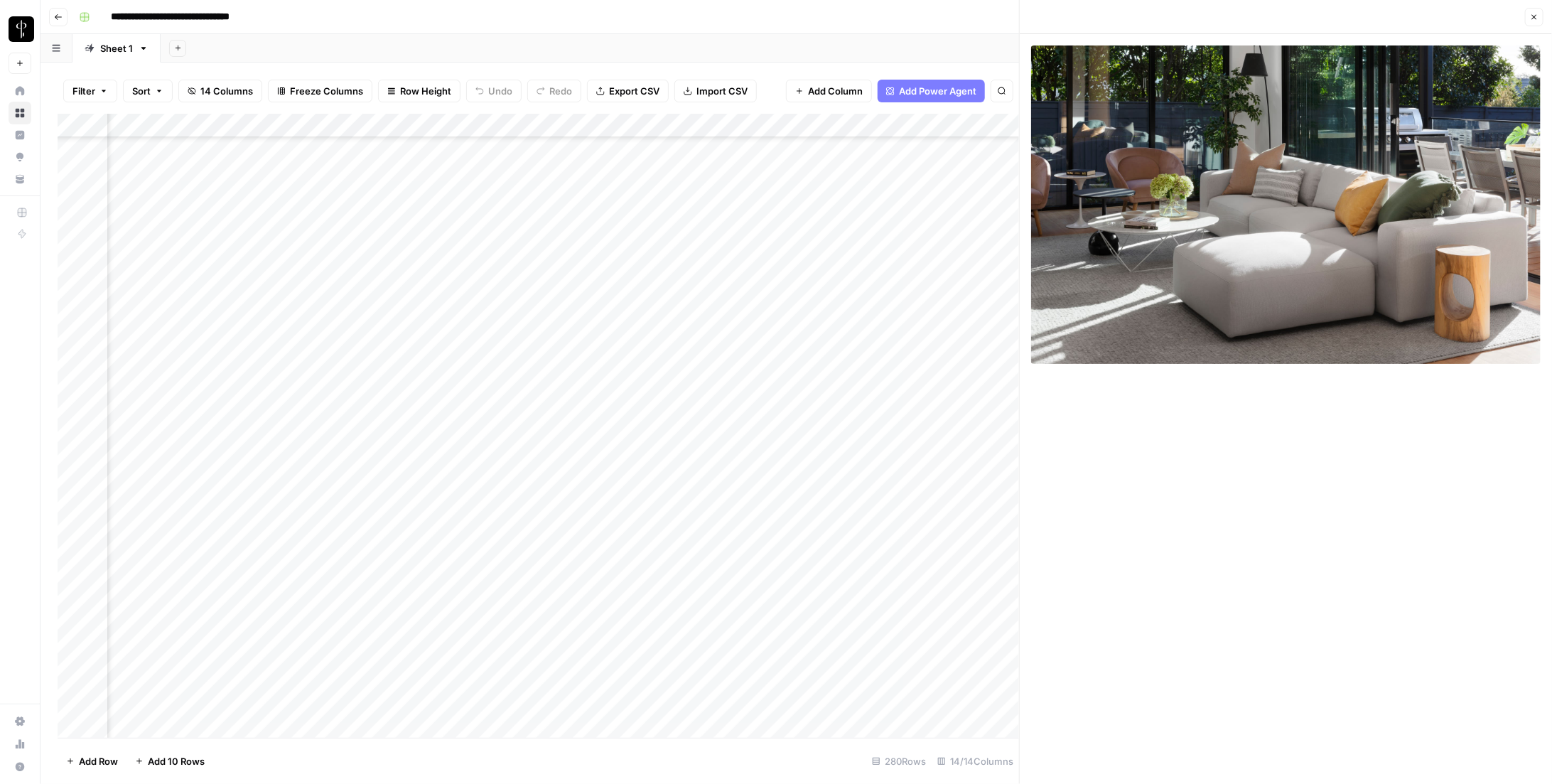
click at [720, 18] on button "Close" at bounding box center [1534, 16] width 18 height 18
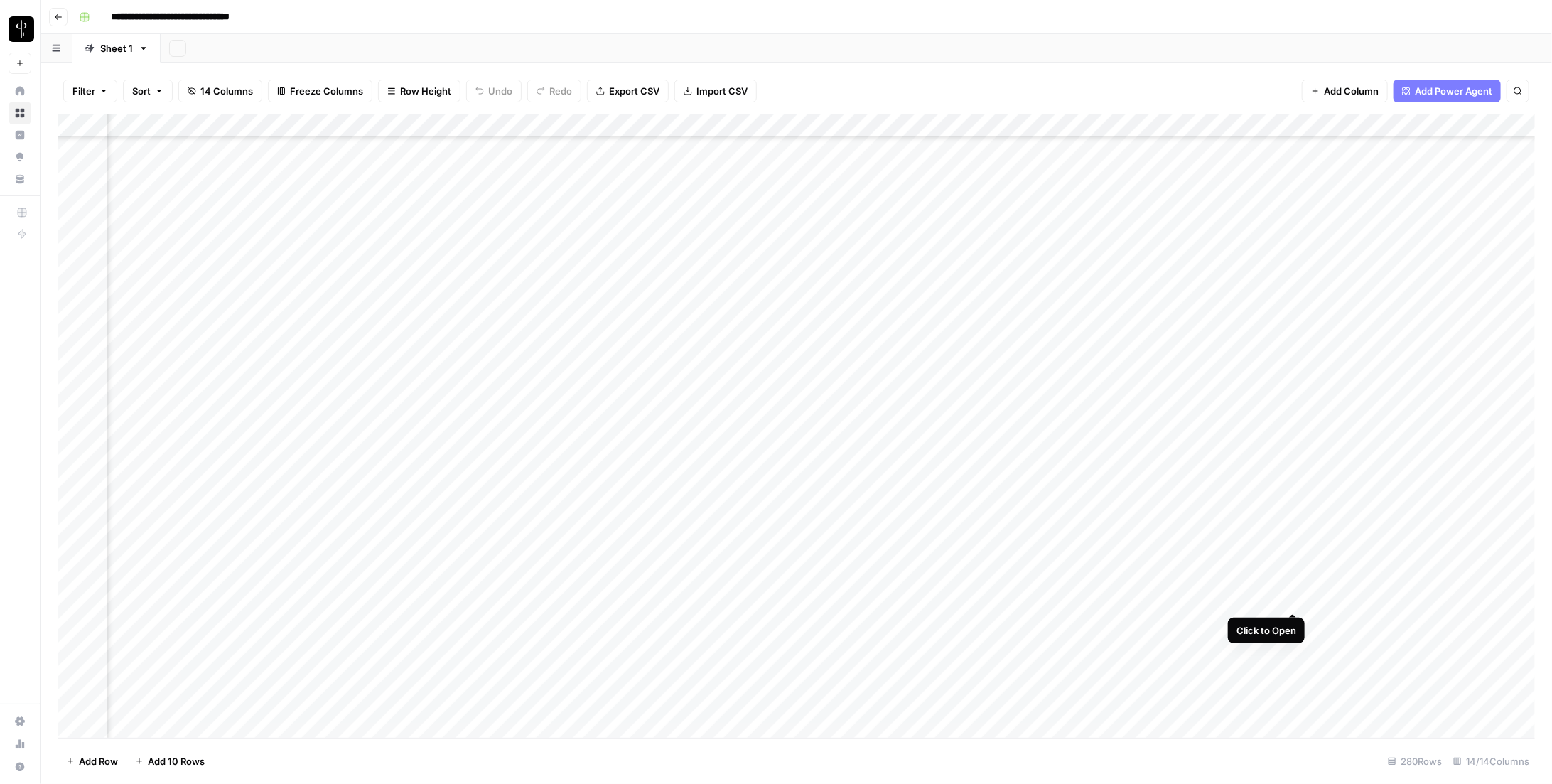
click at [720, 596] on div "Add Column" at bounding box center [797, 425] width 1478 height 624
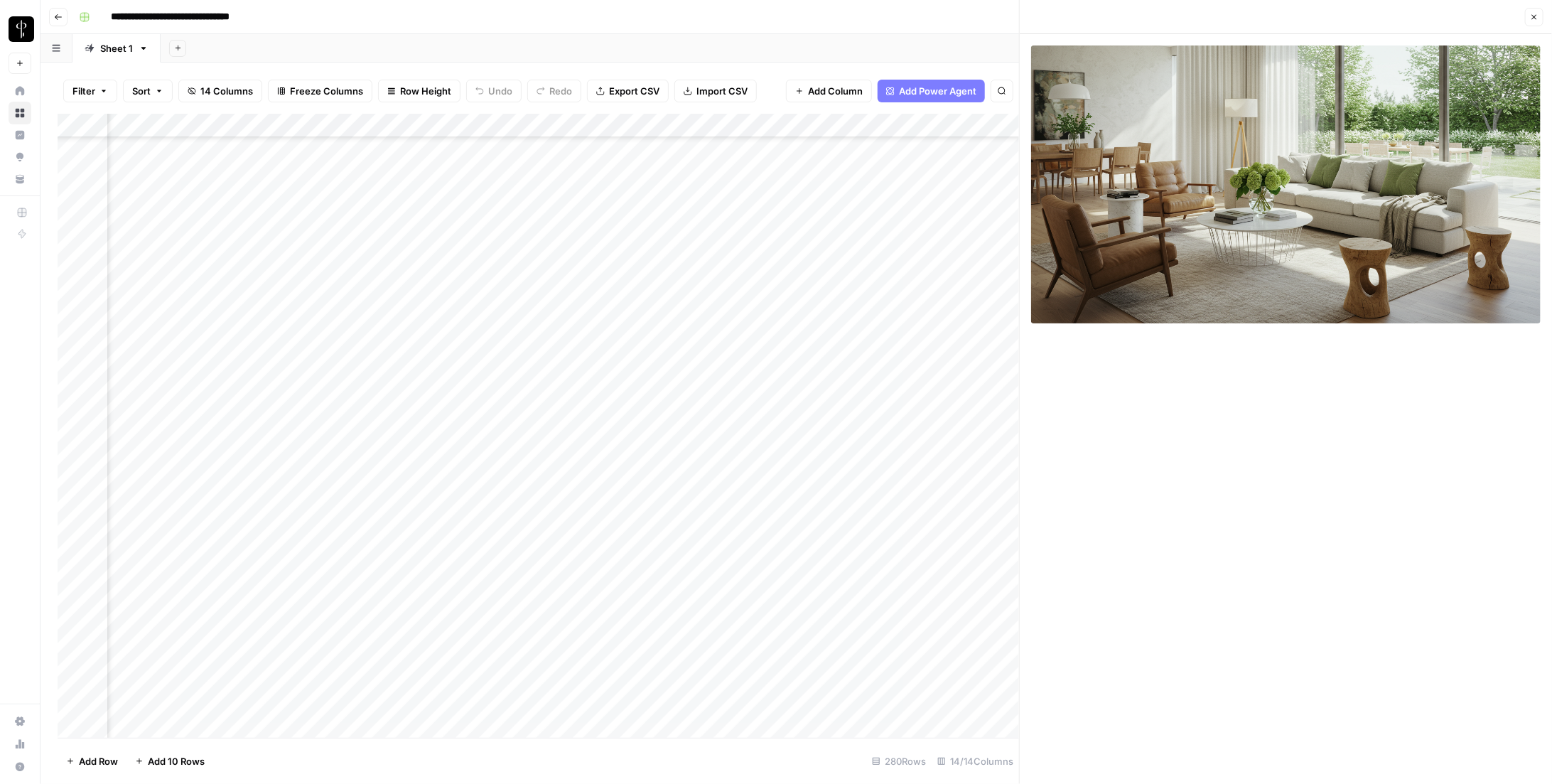
click at [720, 13] on icon "button" at bounding box center [1534, 17] width 8 height 8
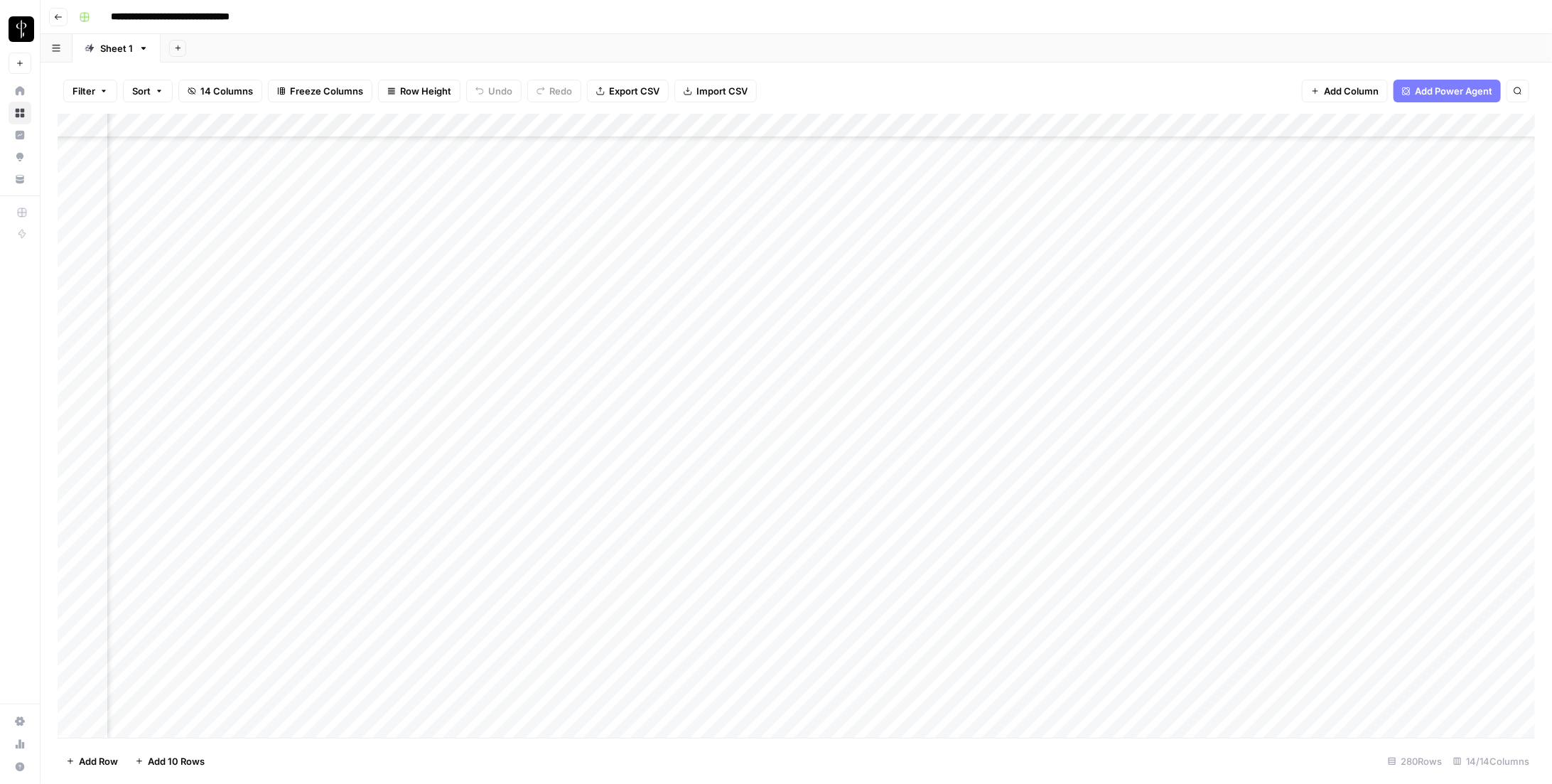
scroll to position [422, 366]
click at [324, 449] on div "Add Column" at bounding box center [797, 425] width 1478 height 624
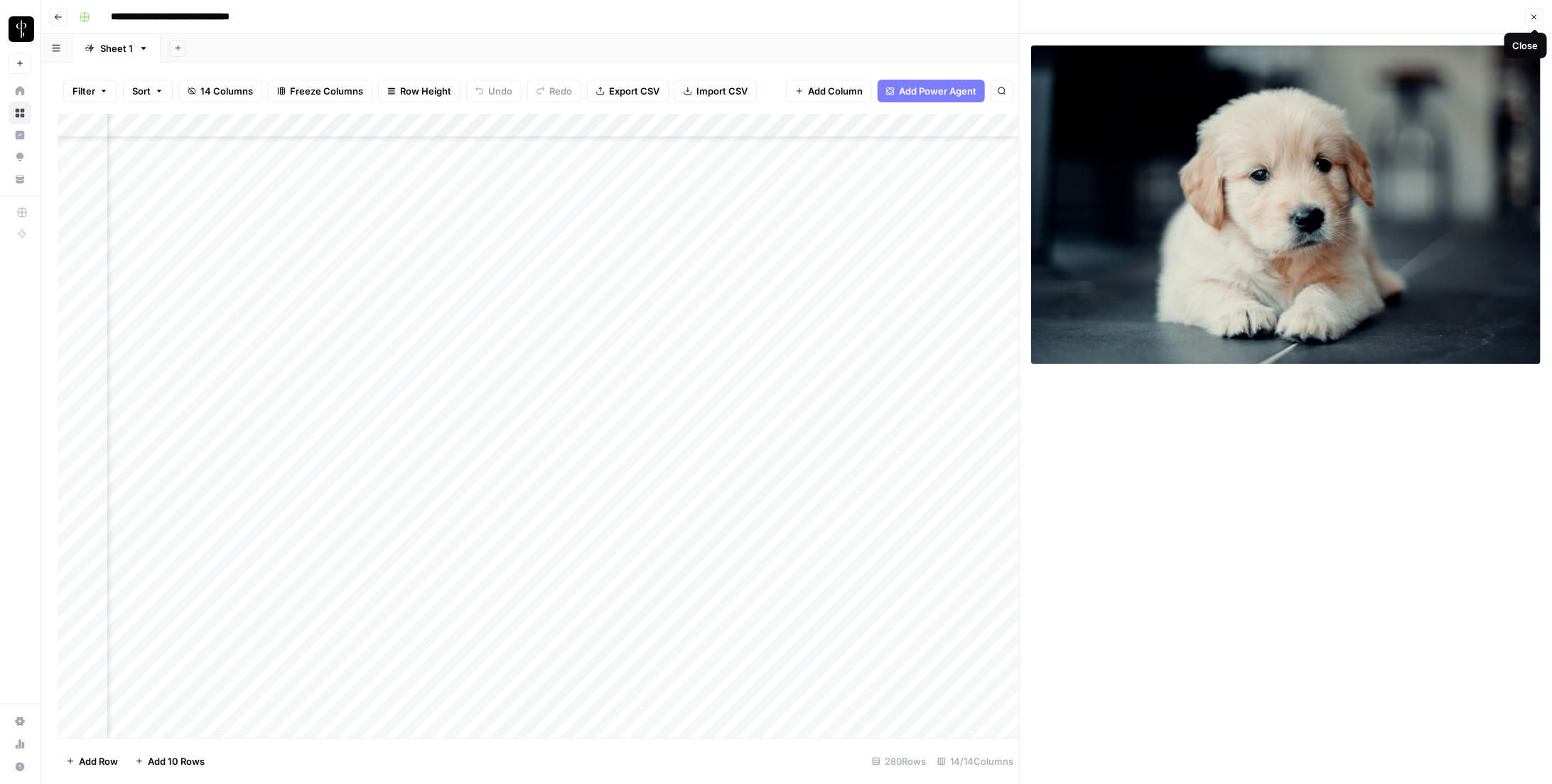
click at [720, 20] on div "Close" at bounding box center [1286, 16] width 515 height 18
click at [720, 15] on icon "button" at bounding box center [1534, 17] width 8 height 8
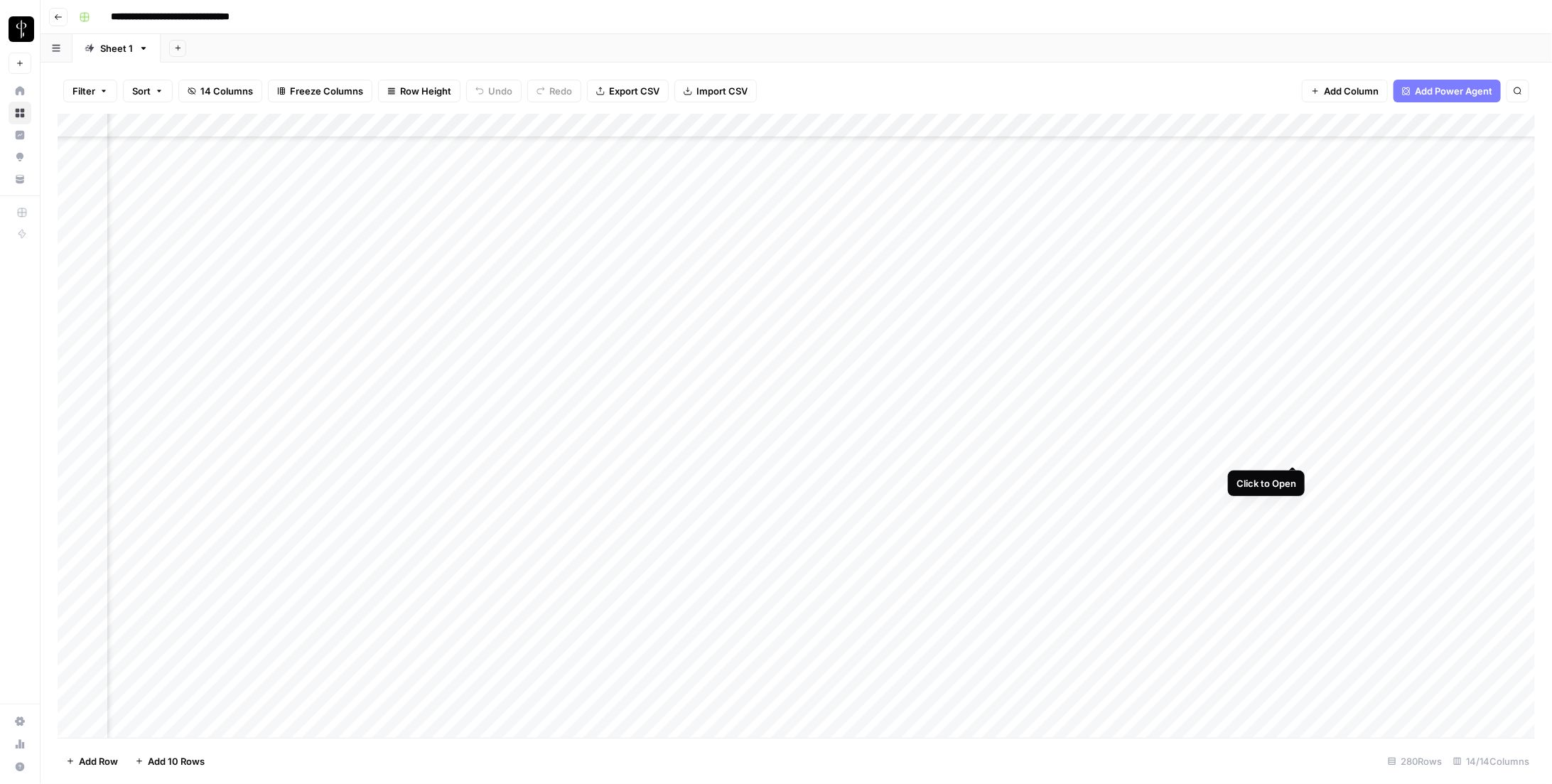
click at [720, 448] on div "Add Column" at bounding box center [797, 425] width 1478 height 624
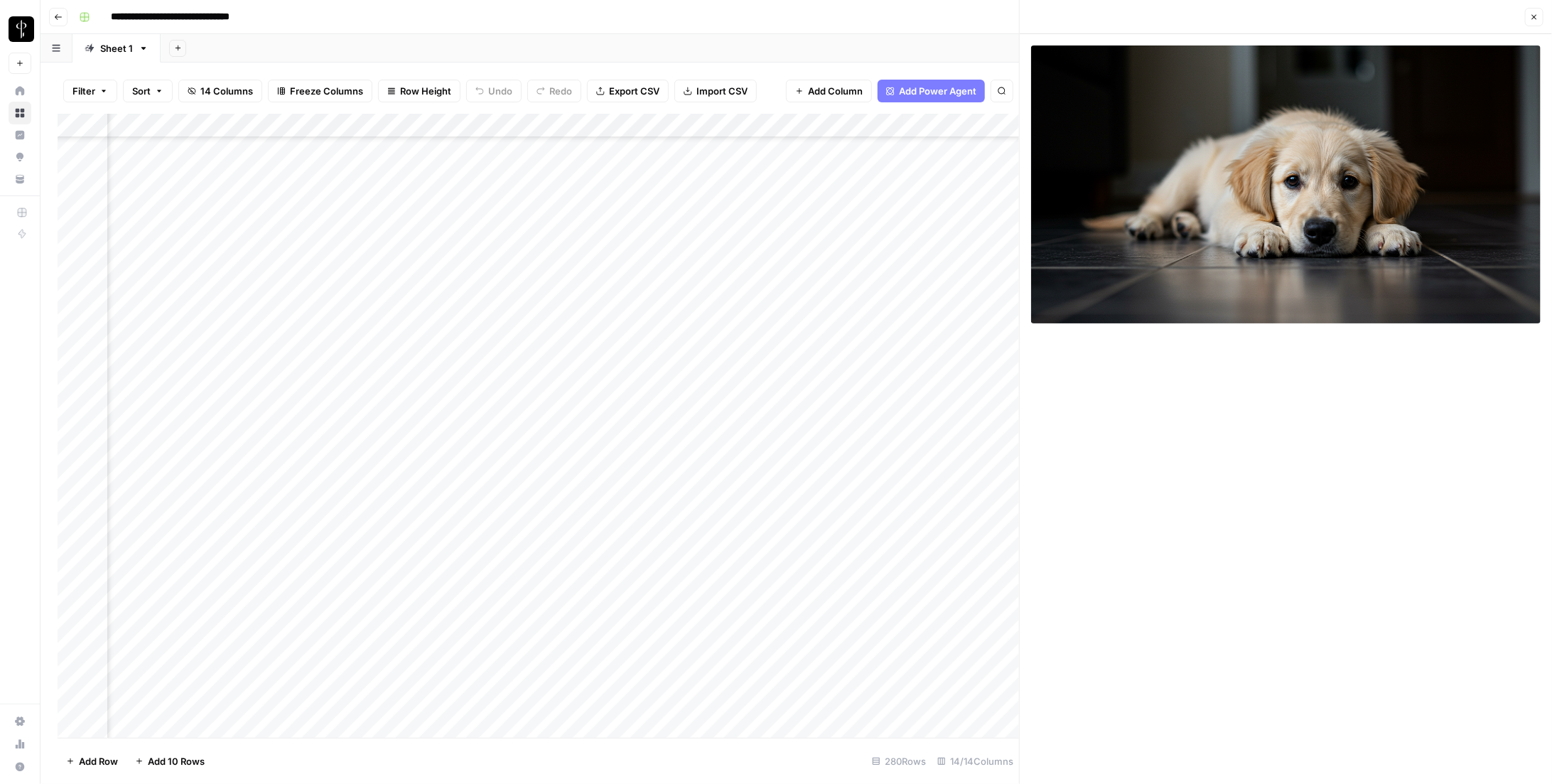
click at [720, 405] on div at bounding box center [1286, 408] width 532 height 749
click at [322, 566] on div "Add Column" at bounding box center [538, 425] width 962 height 624
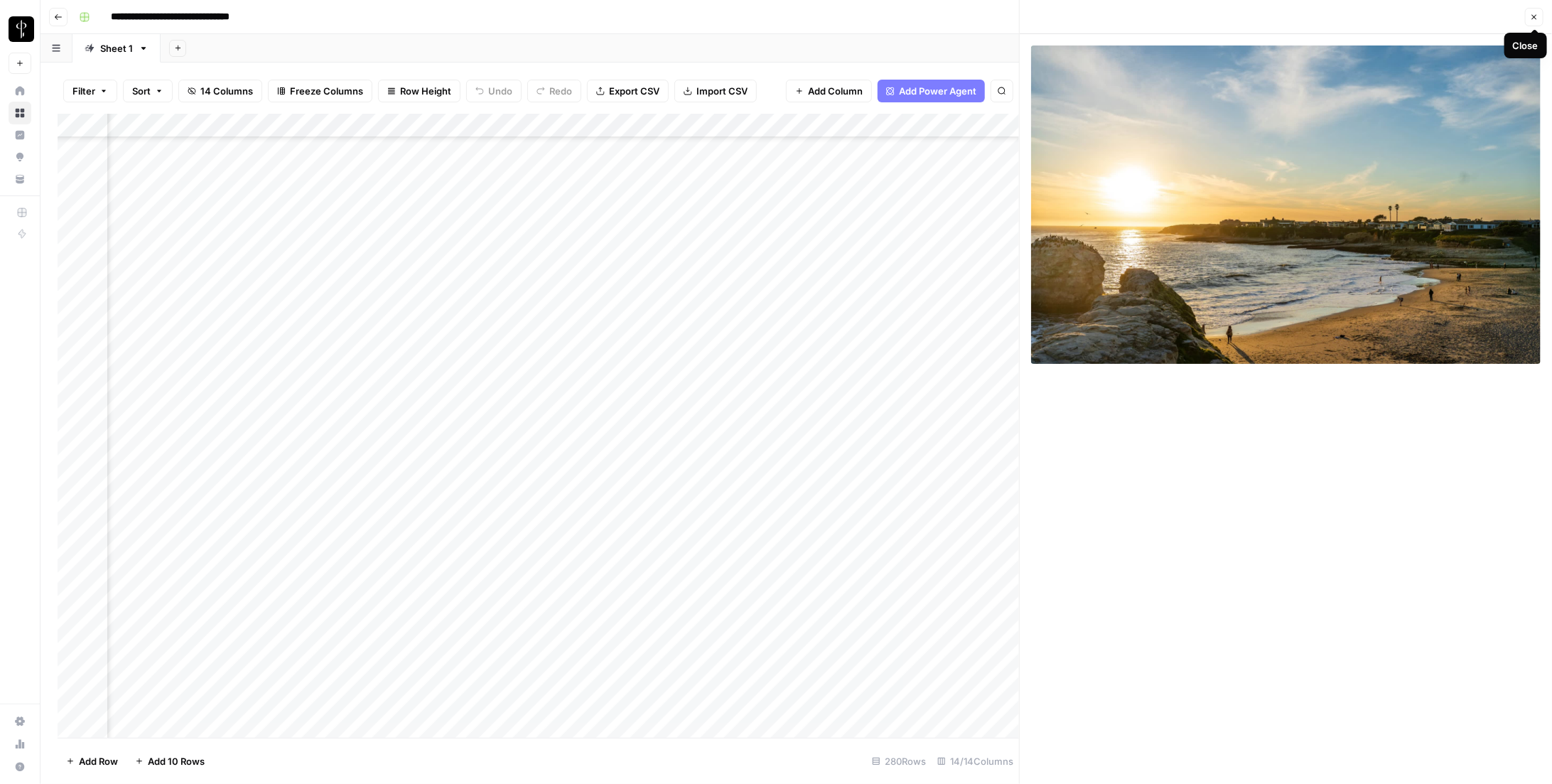
drag, startPoint x: 1536, startPoint y: 17, endPoint x: 1524, endPoint y: 23, distance: 13.4
click at [720, 18] on icon "button" at bounding box center [1534, 17] width 8 height 8
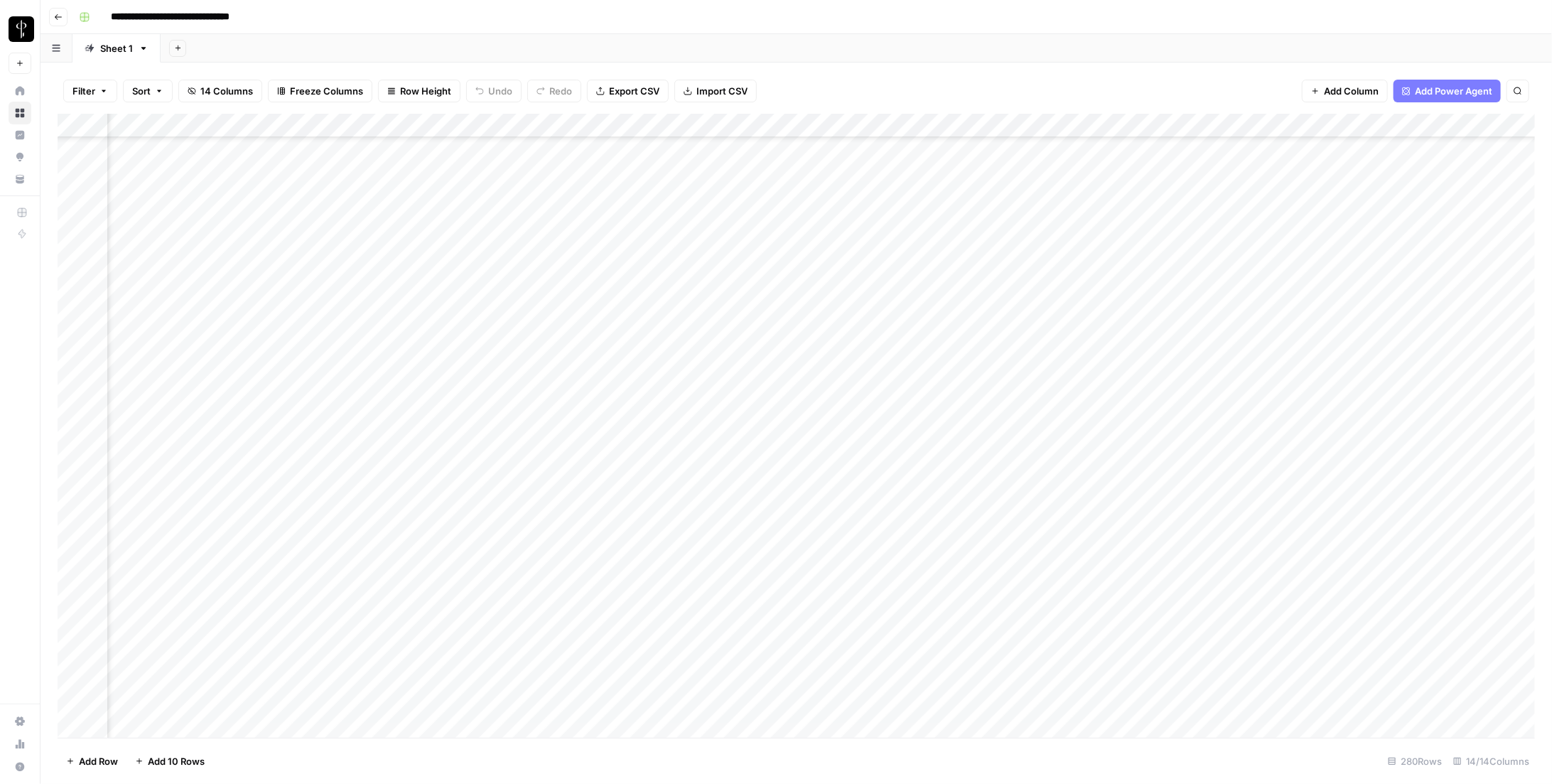
click at [720, 567] on div "Add Column" at bounding box center [797, 425] width 1478 height 624
click at [720, 566] on div "Add Column" at bounding box center [797, 425] width 1478 height 624
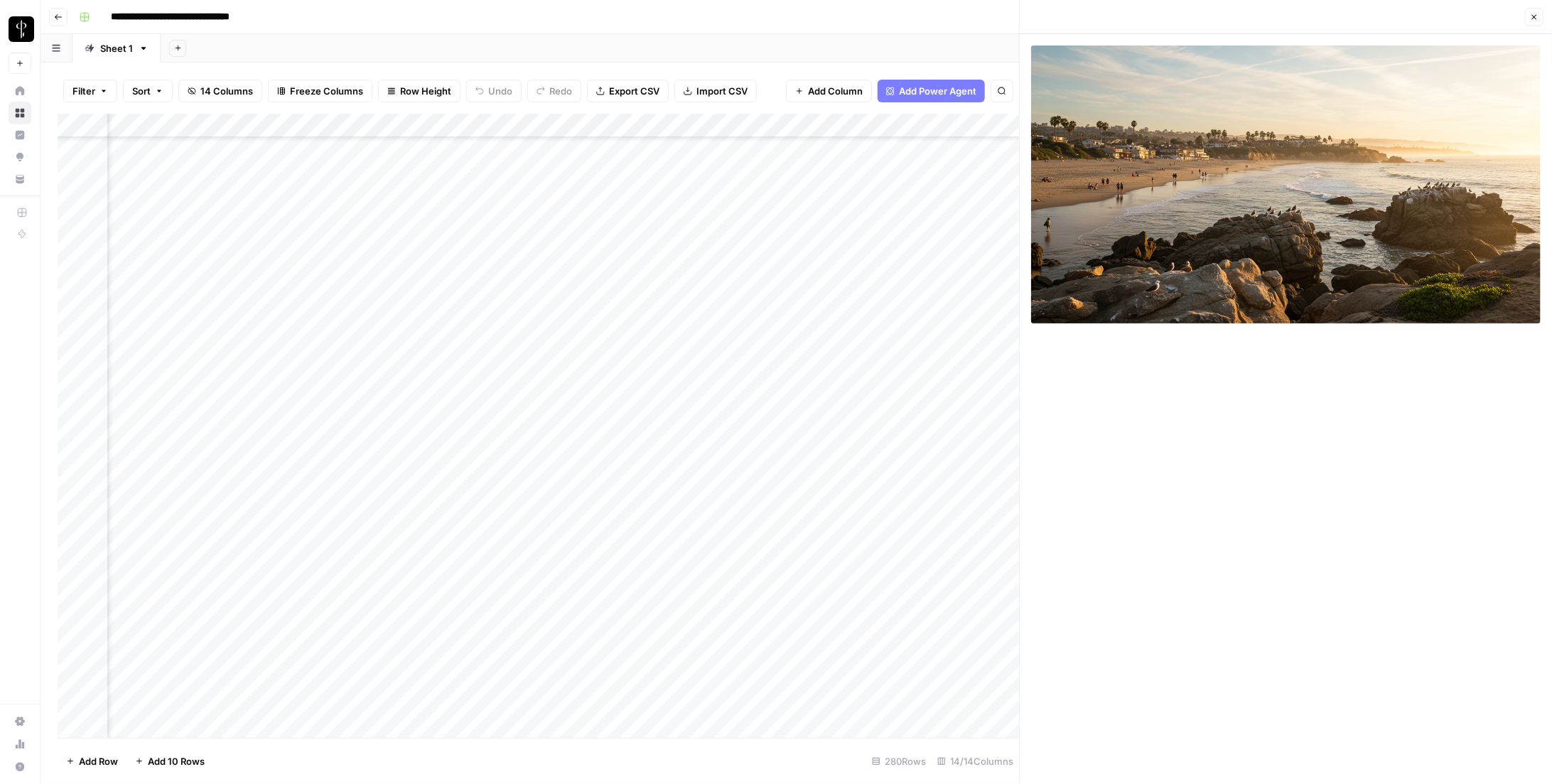
click at [720, 22] on button "Close" at bounding box center [1534, 16] width 18 height 18
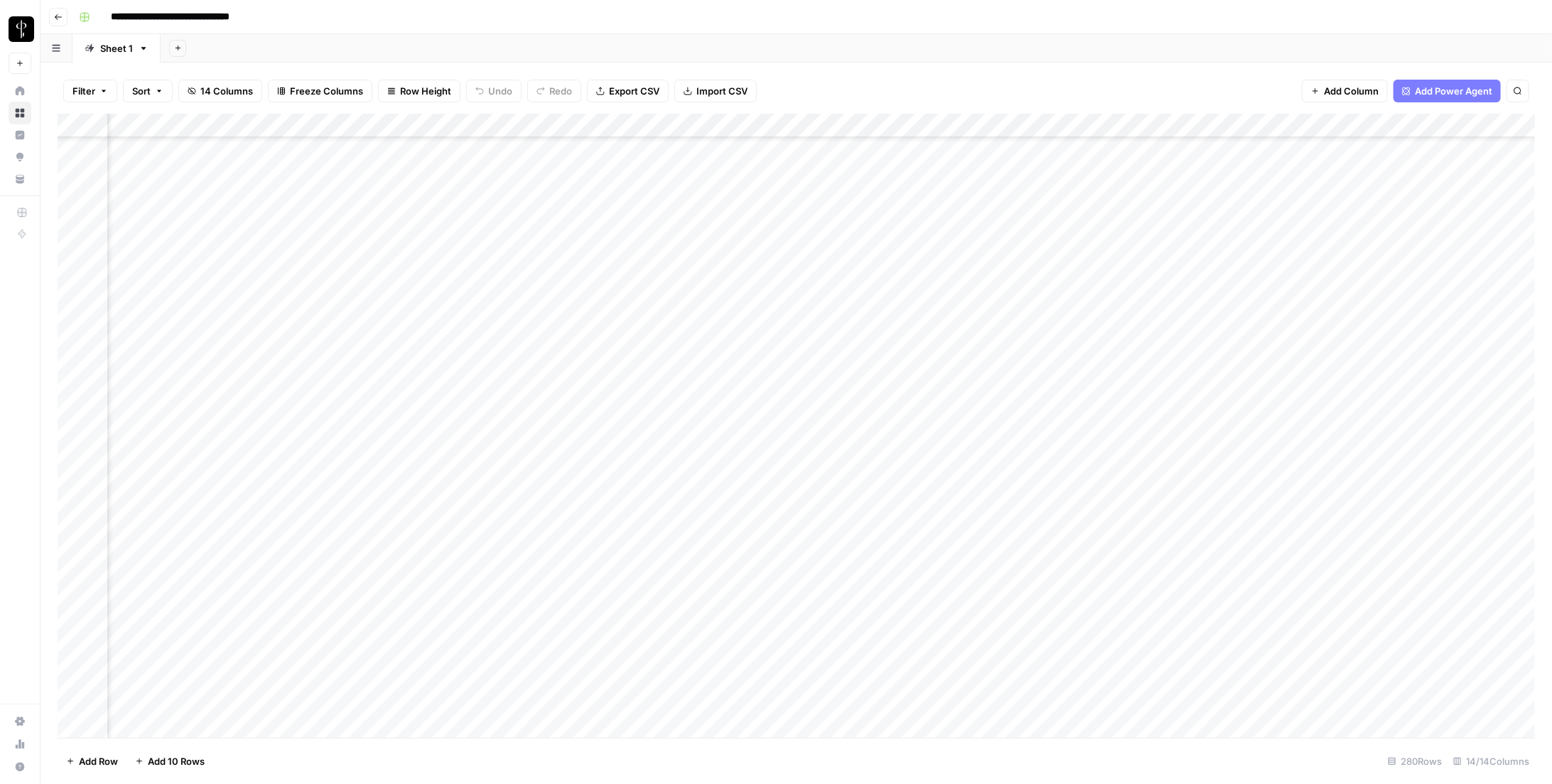
scroll to position [778, 366]
click at [324, 285] on div "Add Column" at bounding box center [797, 425] width 1478 height 624
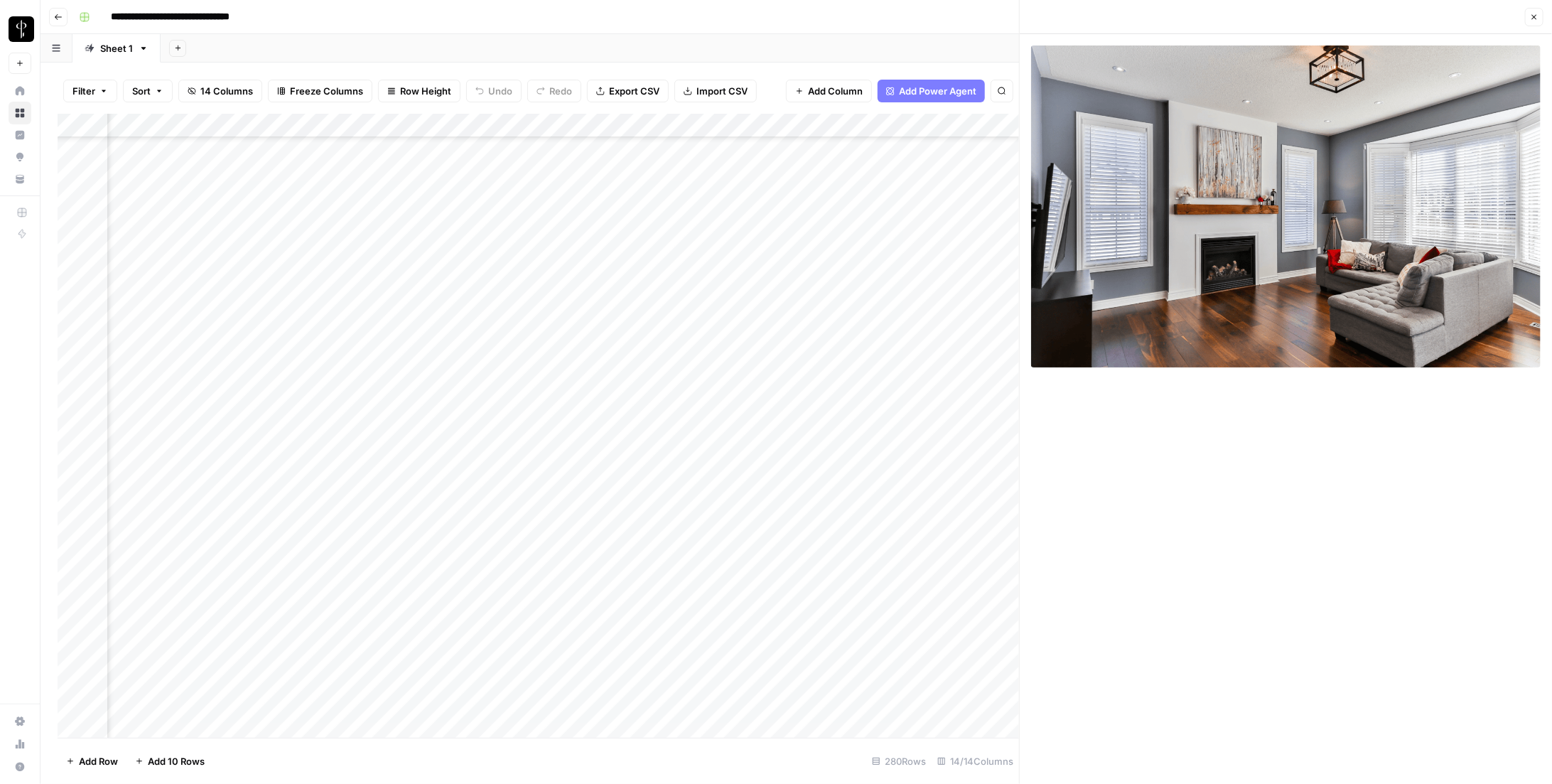
click at [720, 14] on icon "button" at bounding box center [1534, 17] width 8 height 8
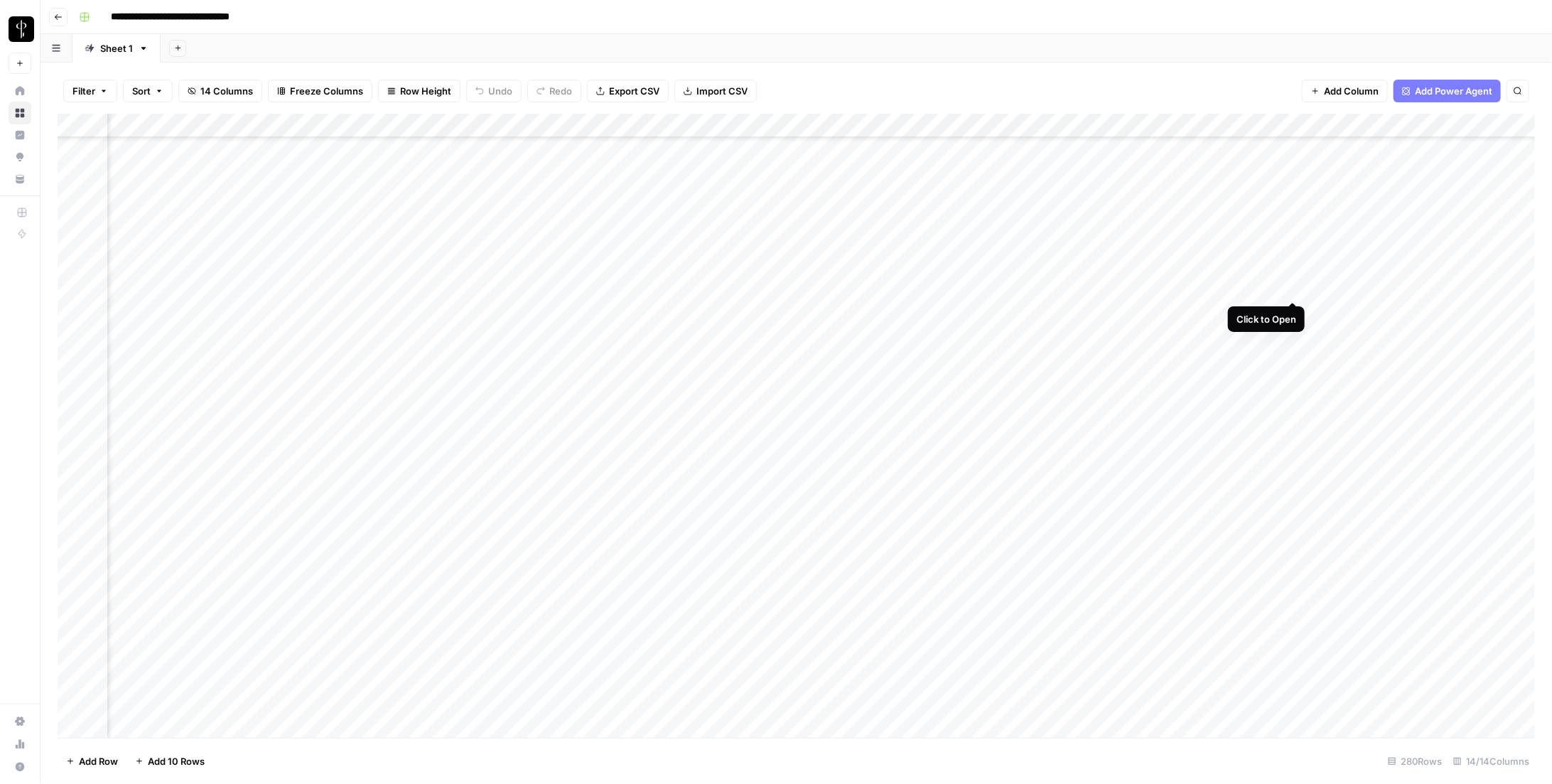
click at [720, 284] on div "Add Column" at bounding box center [797, 425] width 1478 height 624
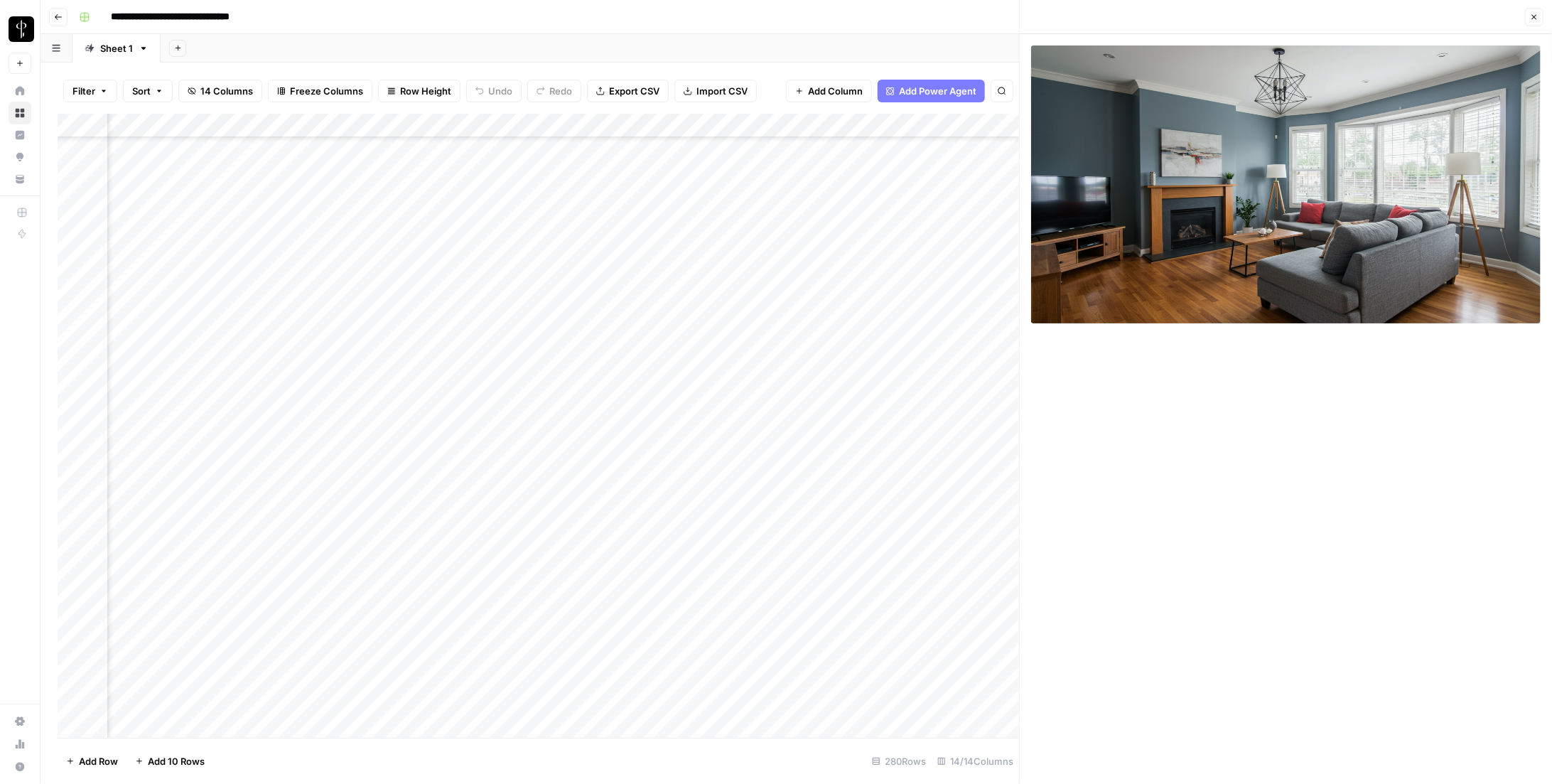
click at [720, 21] on icon "button" at bounding box center [1534, 17] width 8 height 8
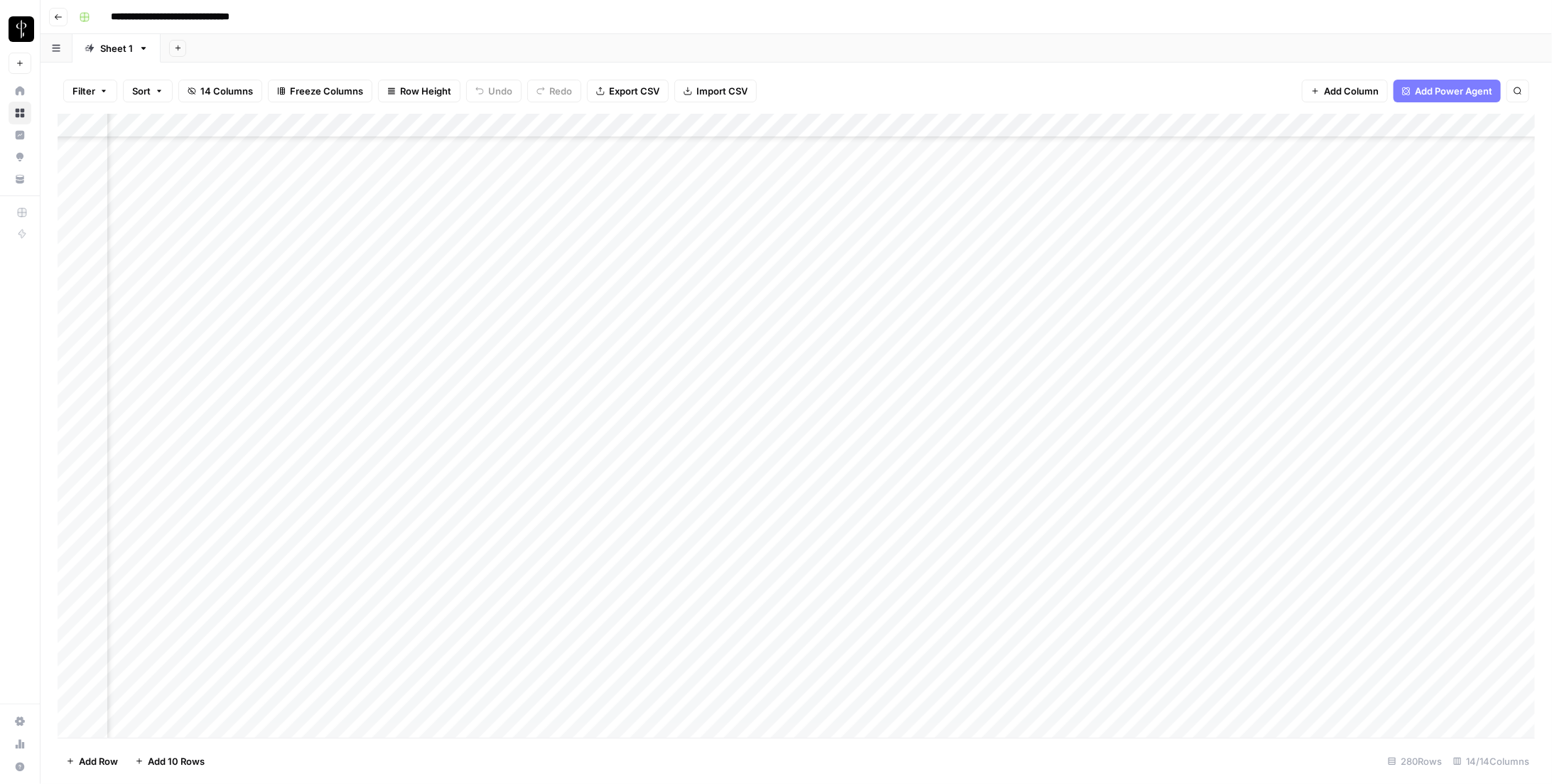
scroll to position [975, 366]
click at [327, 453] on div "Add Column" at bounding box center [797, 425] width 1478 height 624
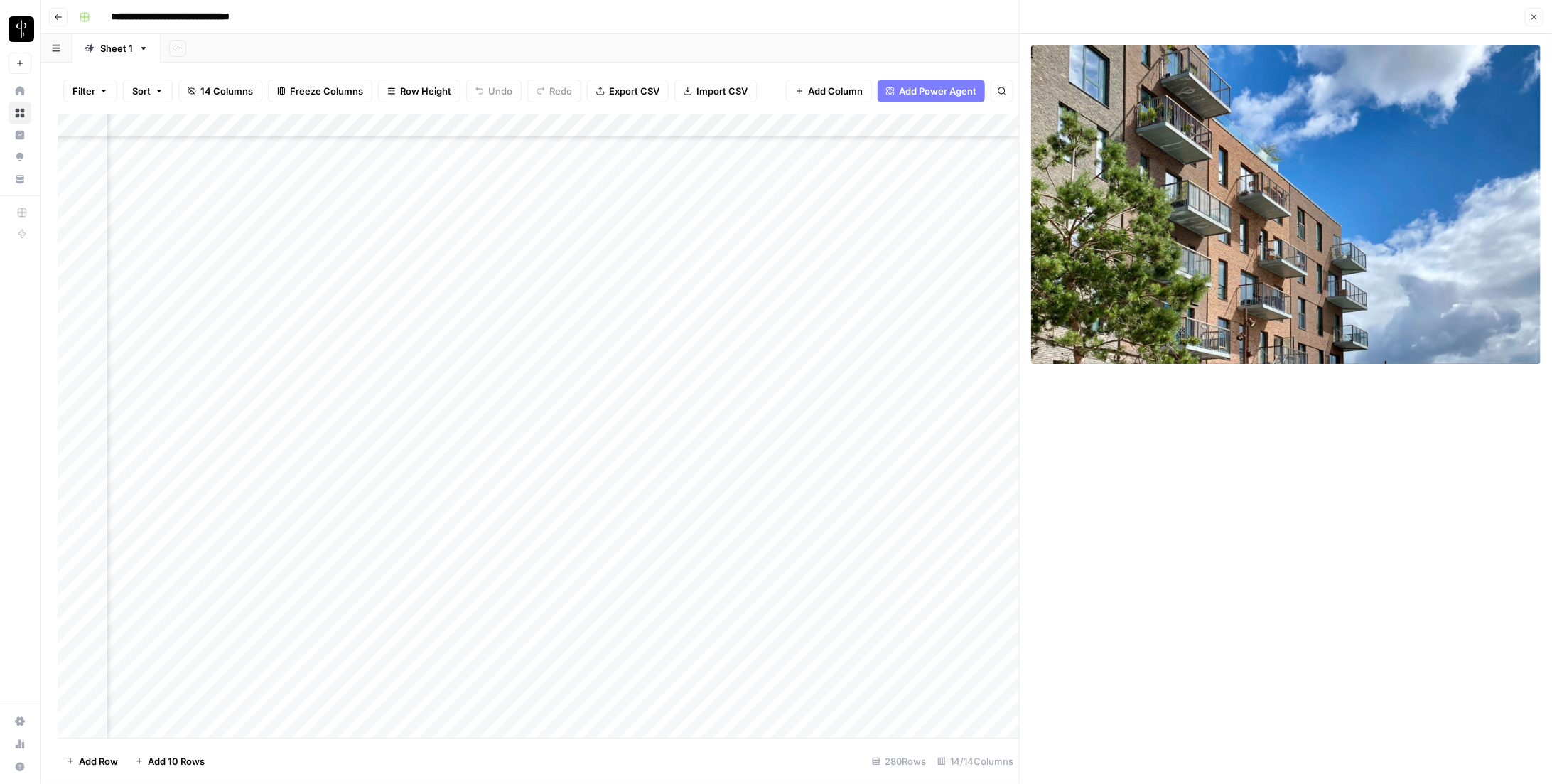
click at [720, 18] on icon "button" at bounding box center [1535, 17] width 5 height 5
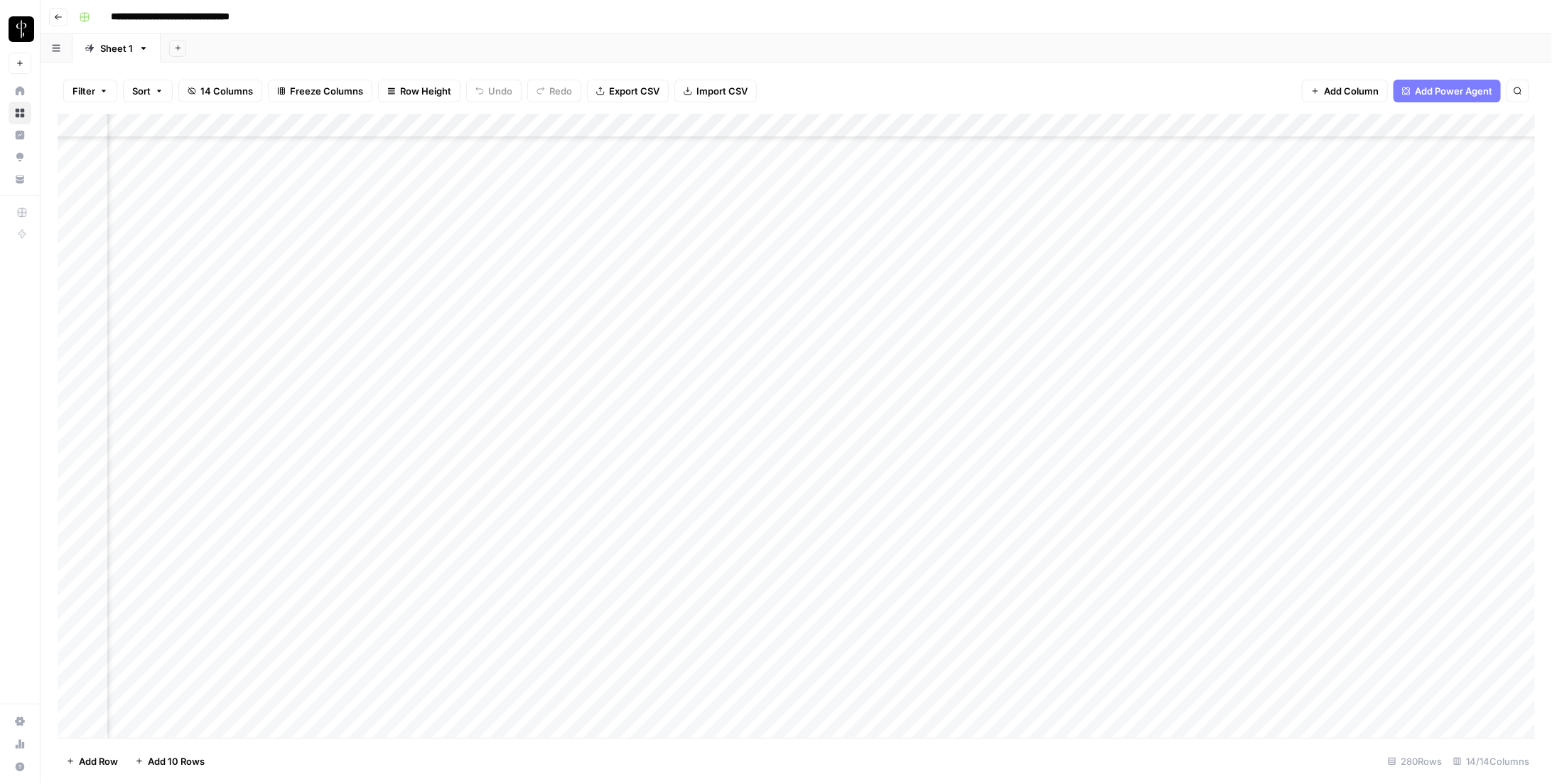
scroll to position [979, 366]
click at [720, 448] on div "Add Column" at bounding box center [797, 425] width 1478 height 624
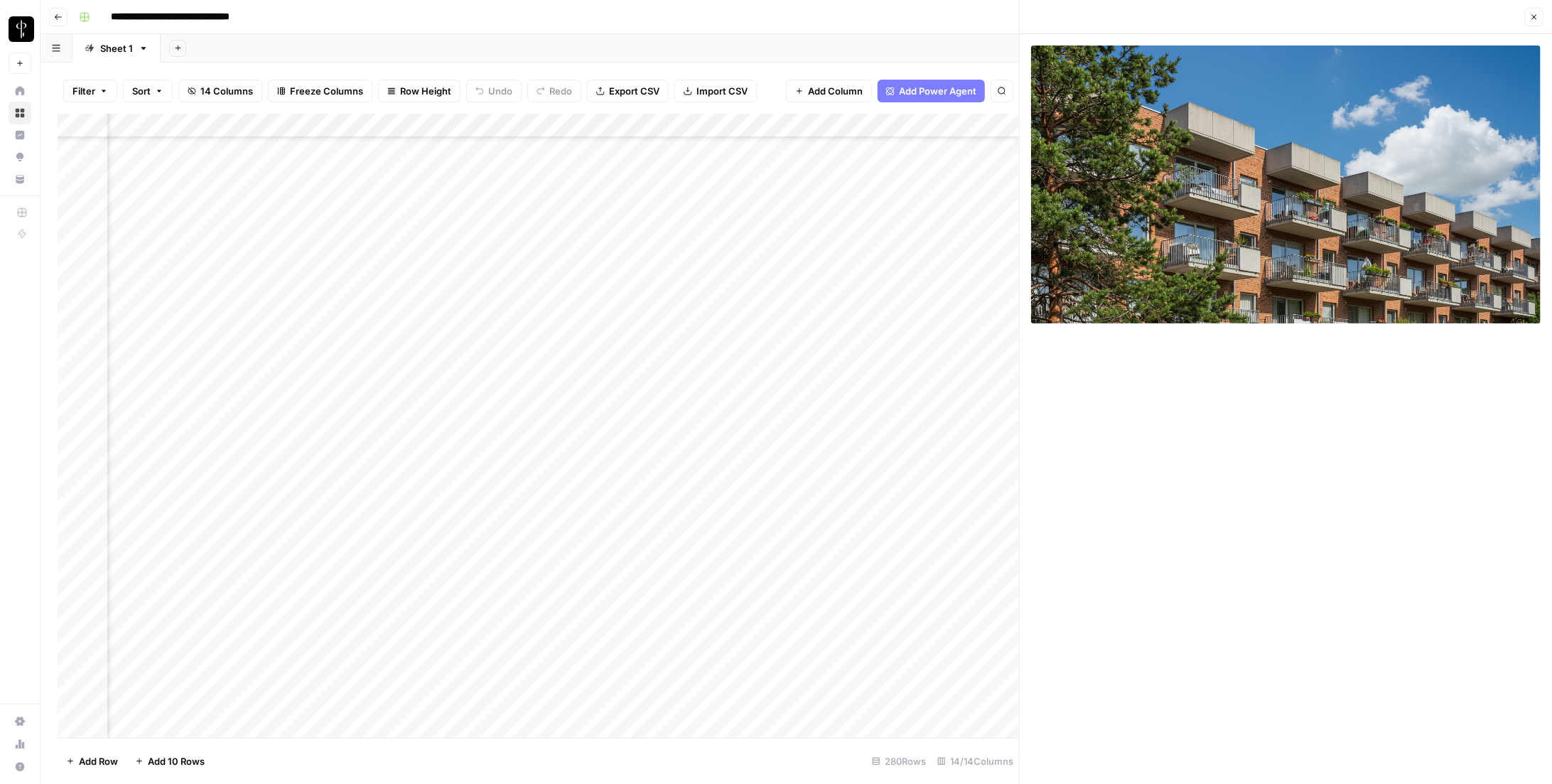
click at [322, 542] on div "Add Column" at bounding box center [538, 425] width 962 height 624
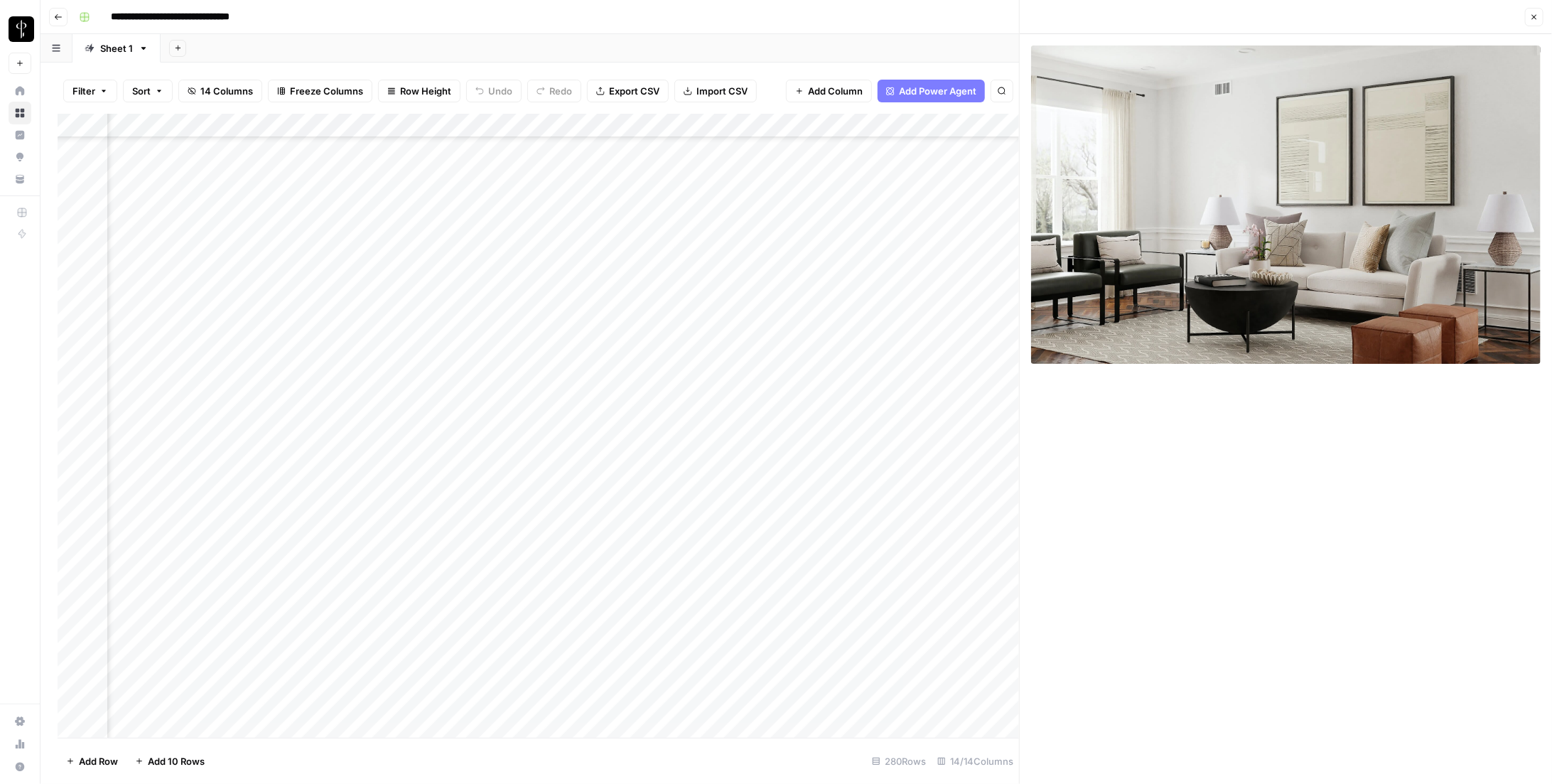
click at [304, 523] on div "Add Column" at bounding box center [538, 425] width 962 height 624
click at [720, 17] on icon "button" at bounding box center [1534, 17] width 8 height 8
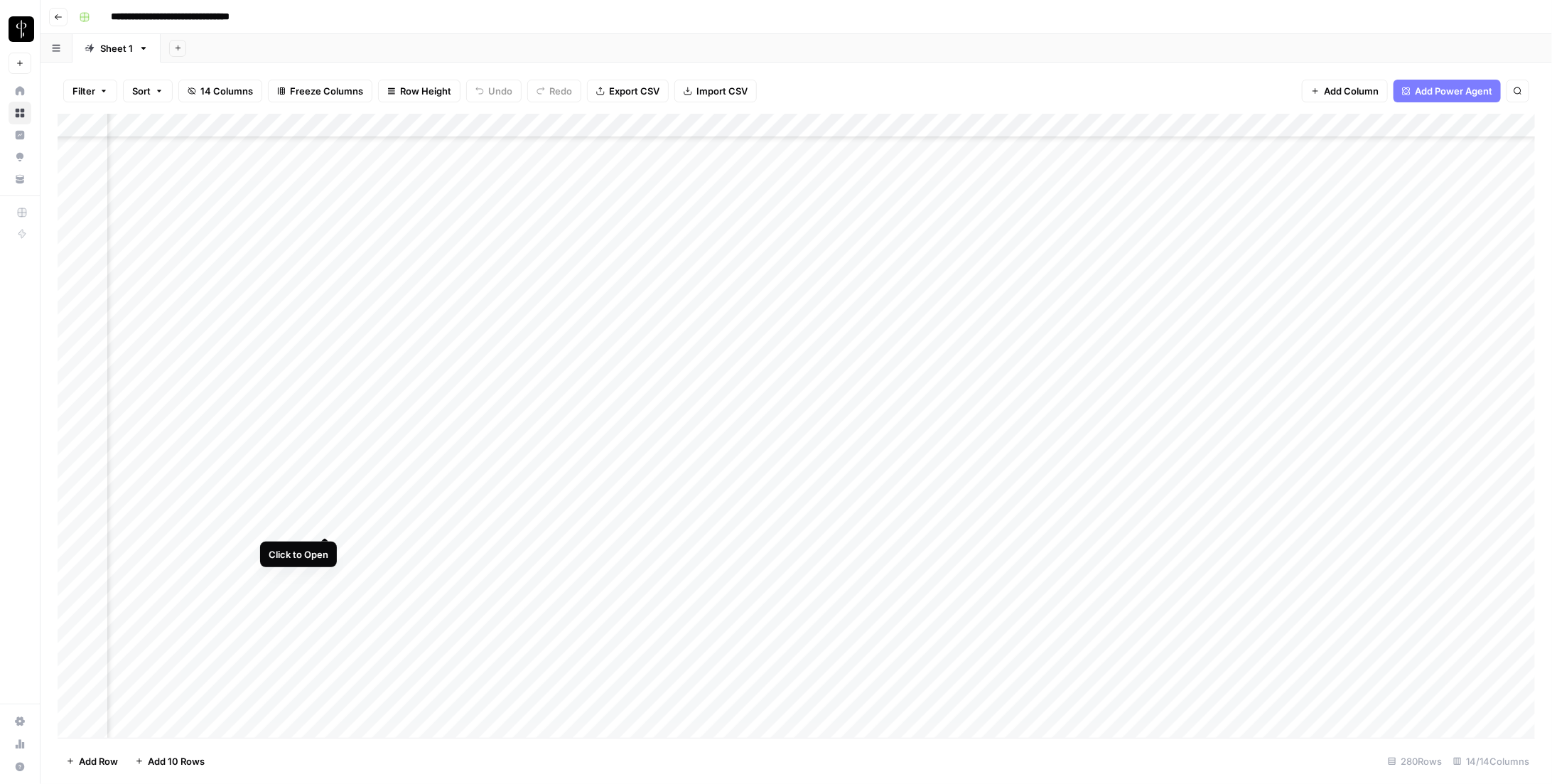
click at [324, 516] on div "Add Column" at bounding box center [797, 425] width 1478 height 624
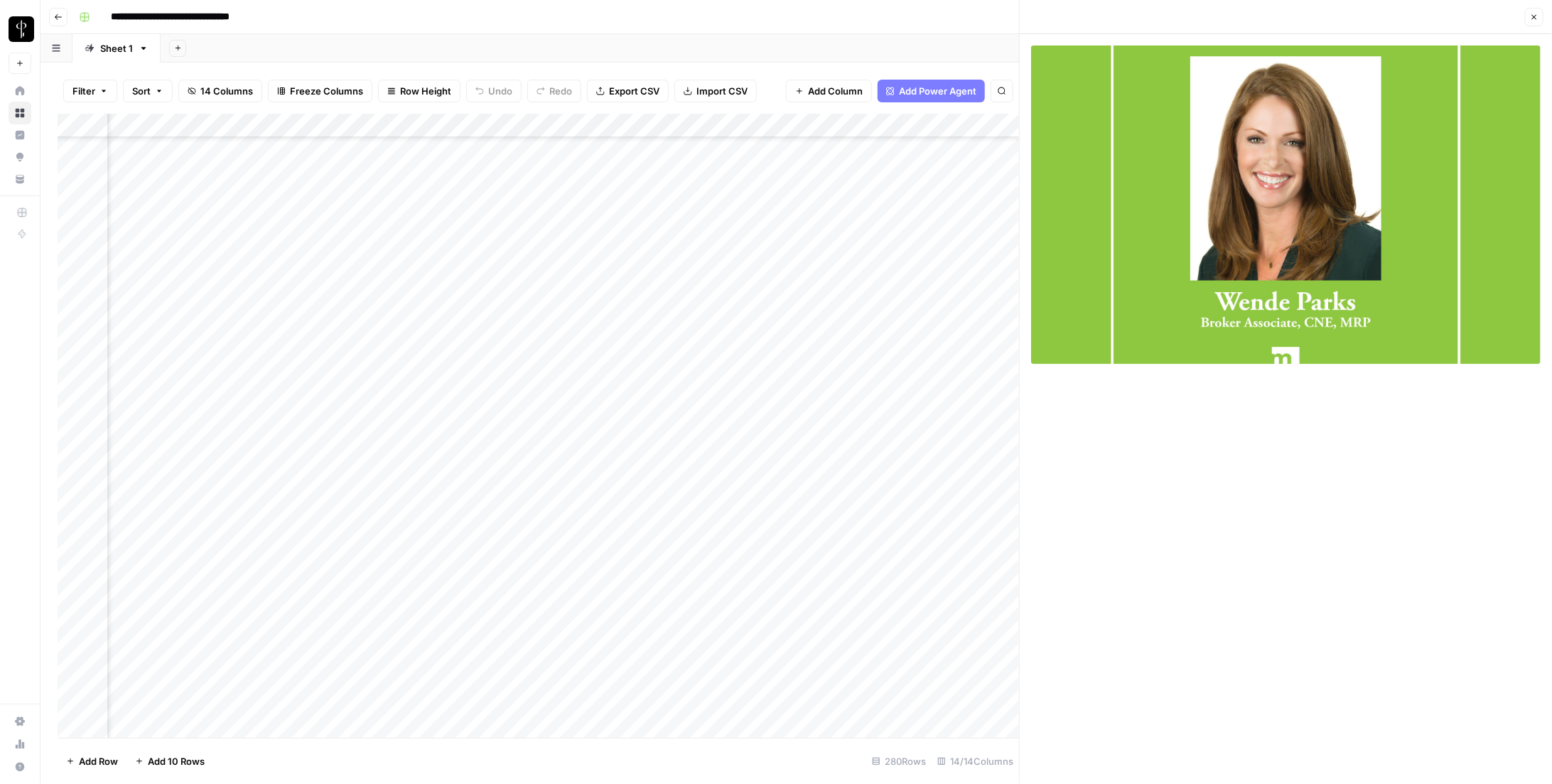
click at [720, 14] on icon "button" at bounding box center [1534, 17] width 8 height 8
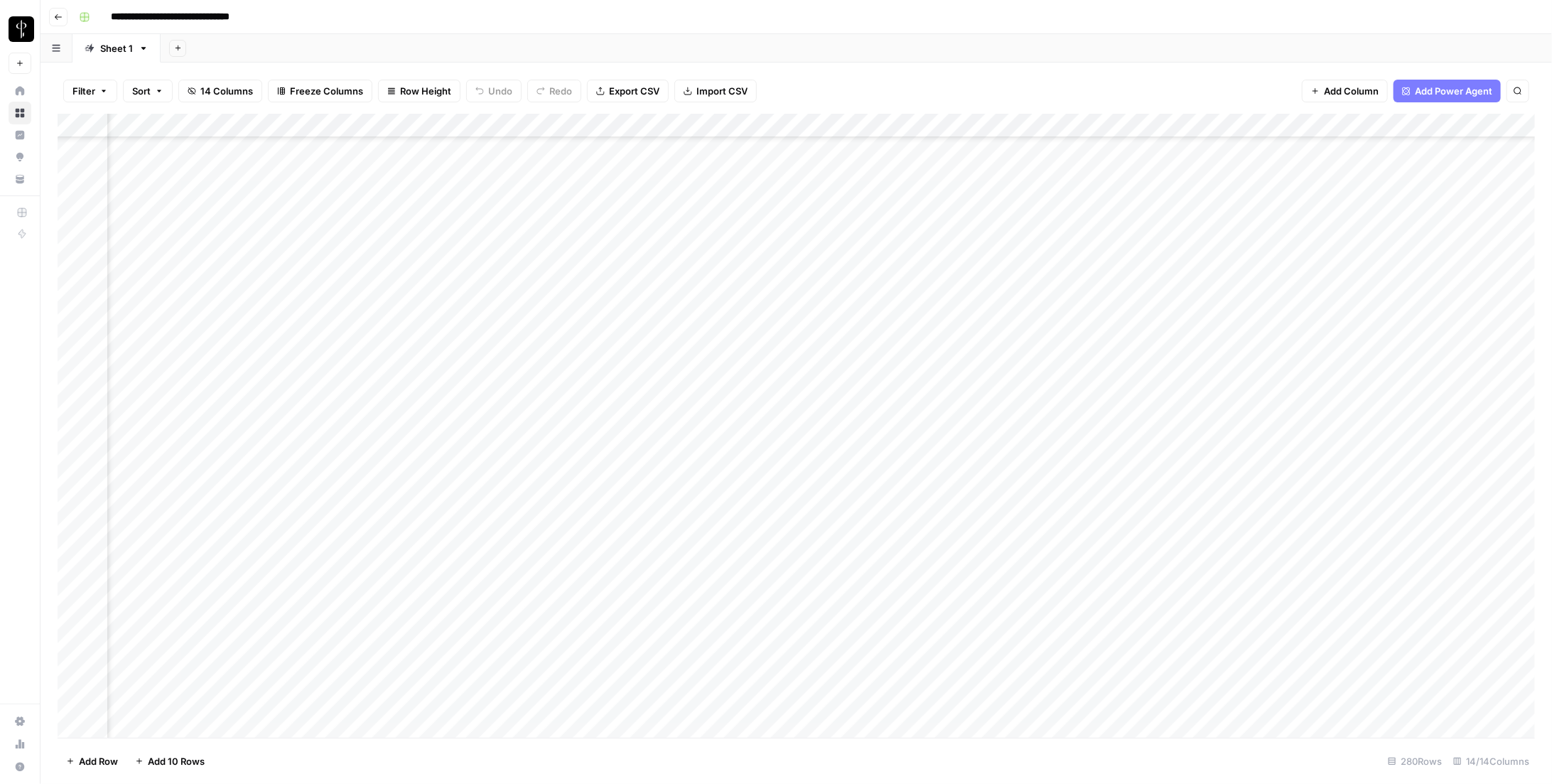
scroll to position [988, 366]
click at [327, 609] on div "Add Column" at bounding box center [797, 425] width 1478 height 624
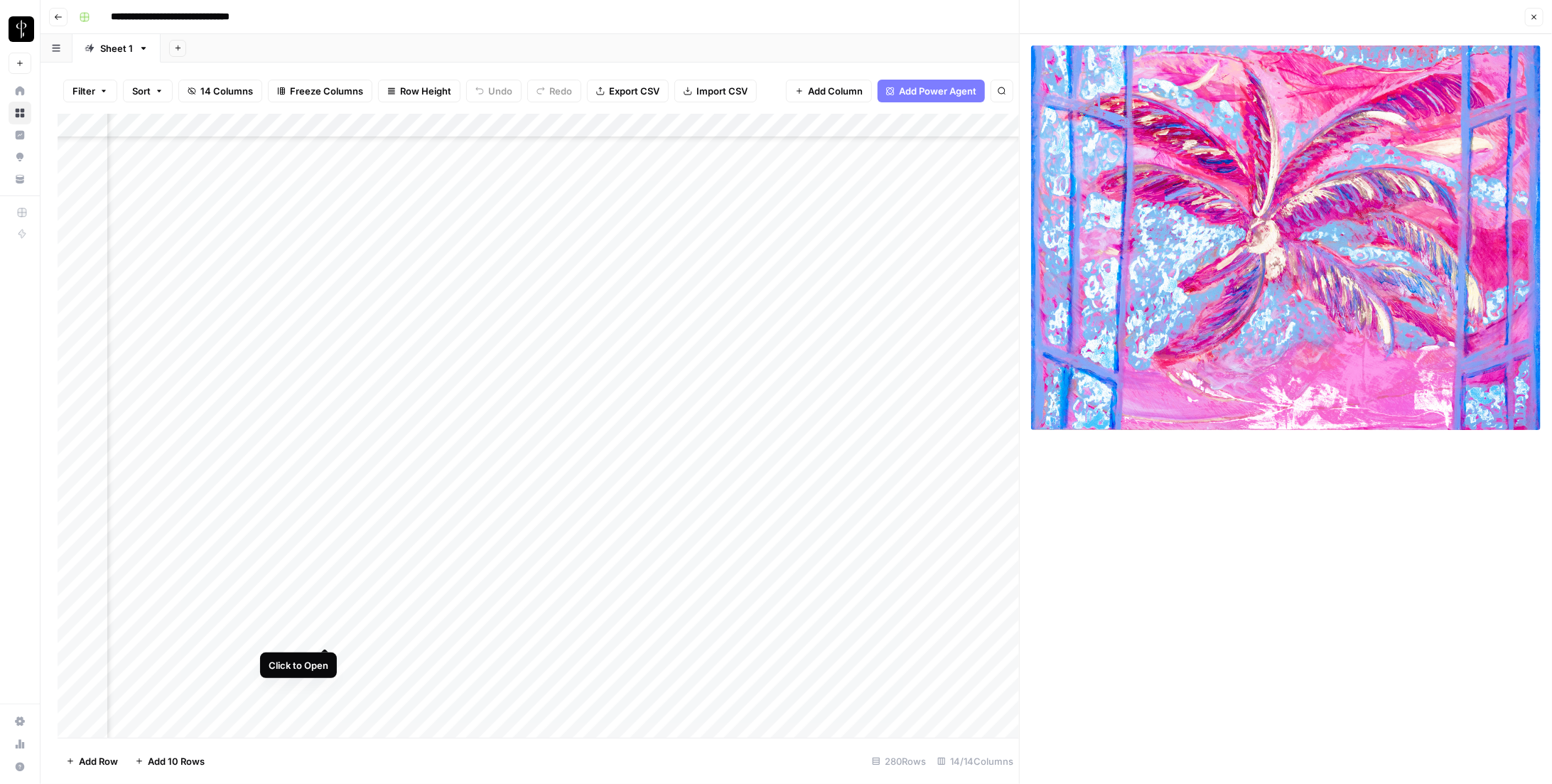
click at [322, 633] on div "Add Column" at bounding box center [538, 425] width 962 height 624
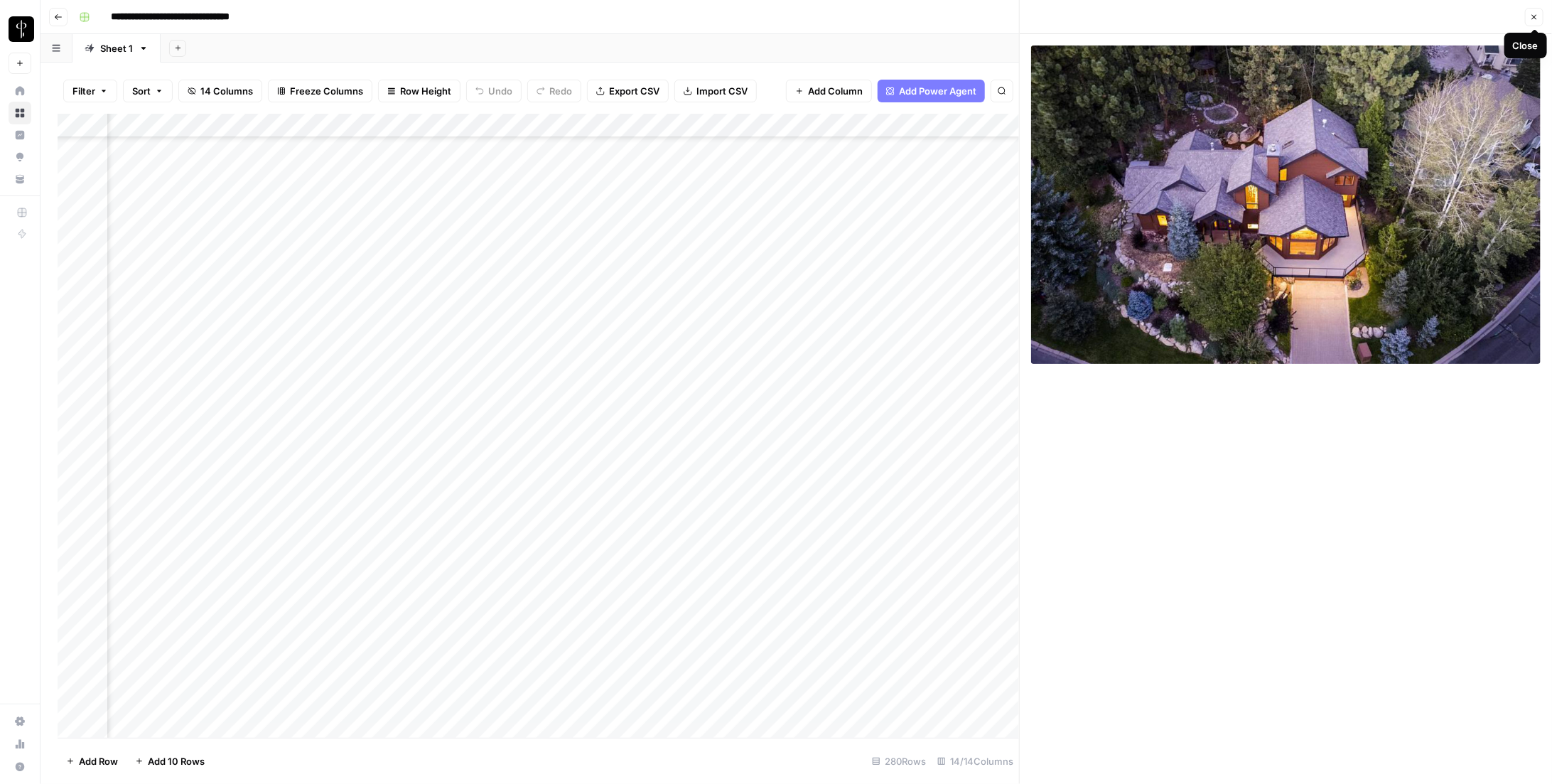
click at [720, 16] on icon "button" at bounding box center [1534, 17] width 8 height 8
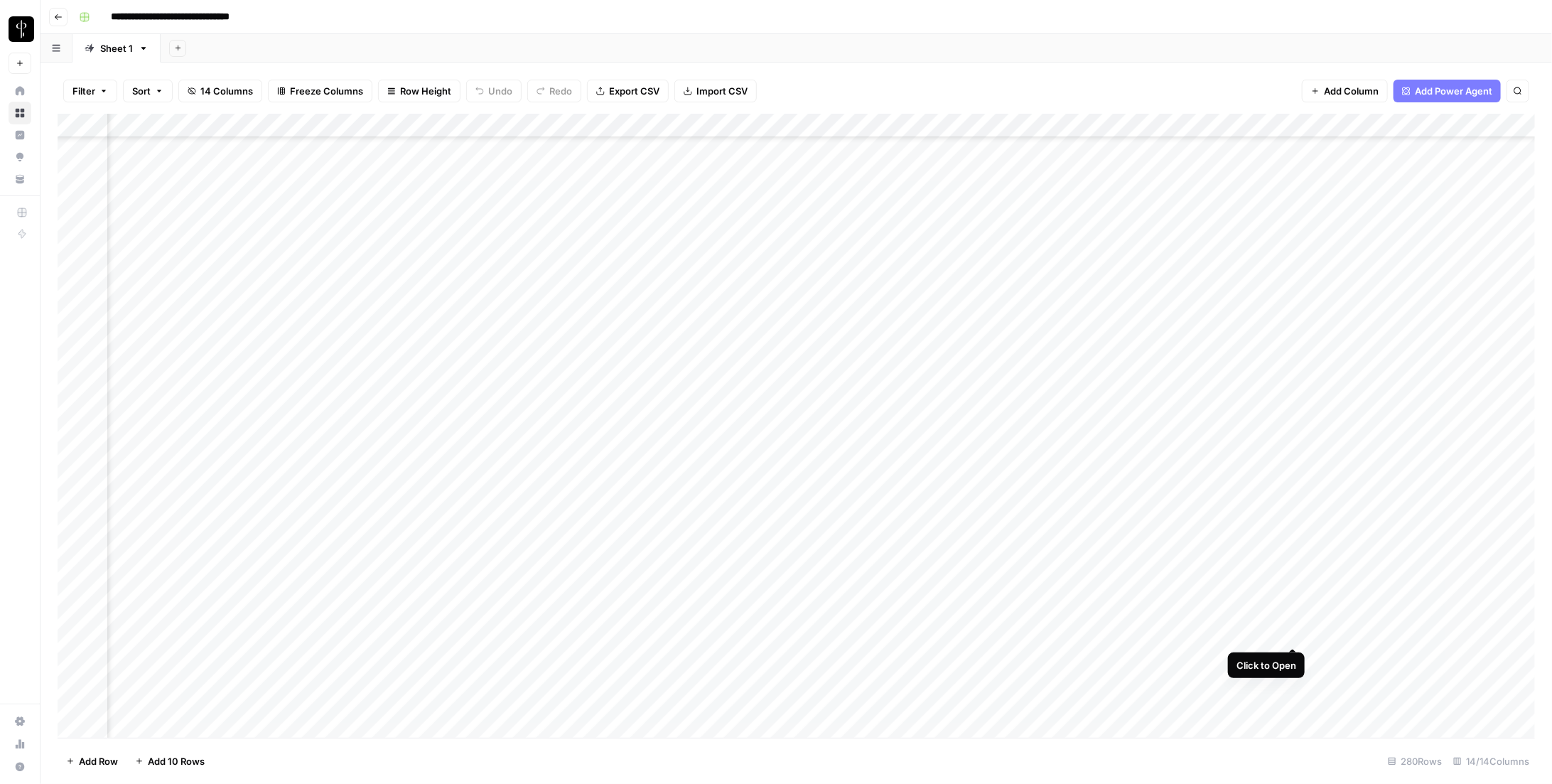
click at [720, 636] on div "Add Column" at bounding box center [797, 425] width 1478 height 624
